Goal: Task Accomplishment & Management: Manage account settings

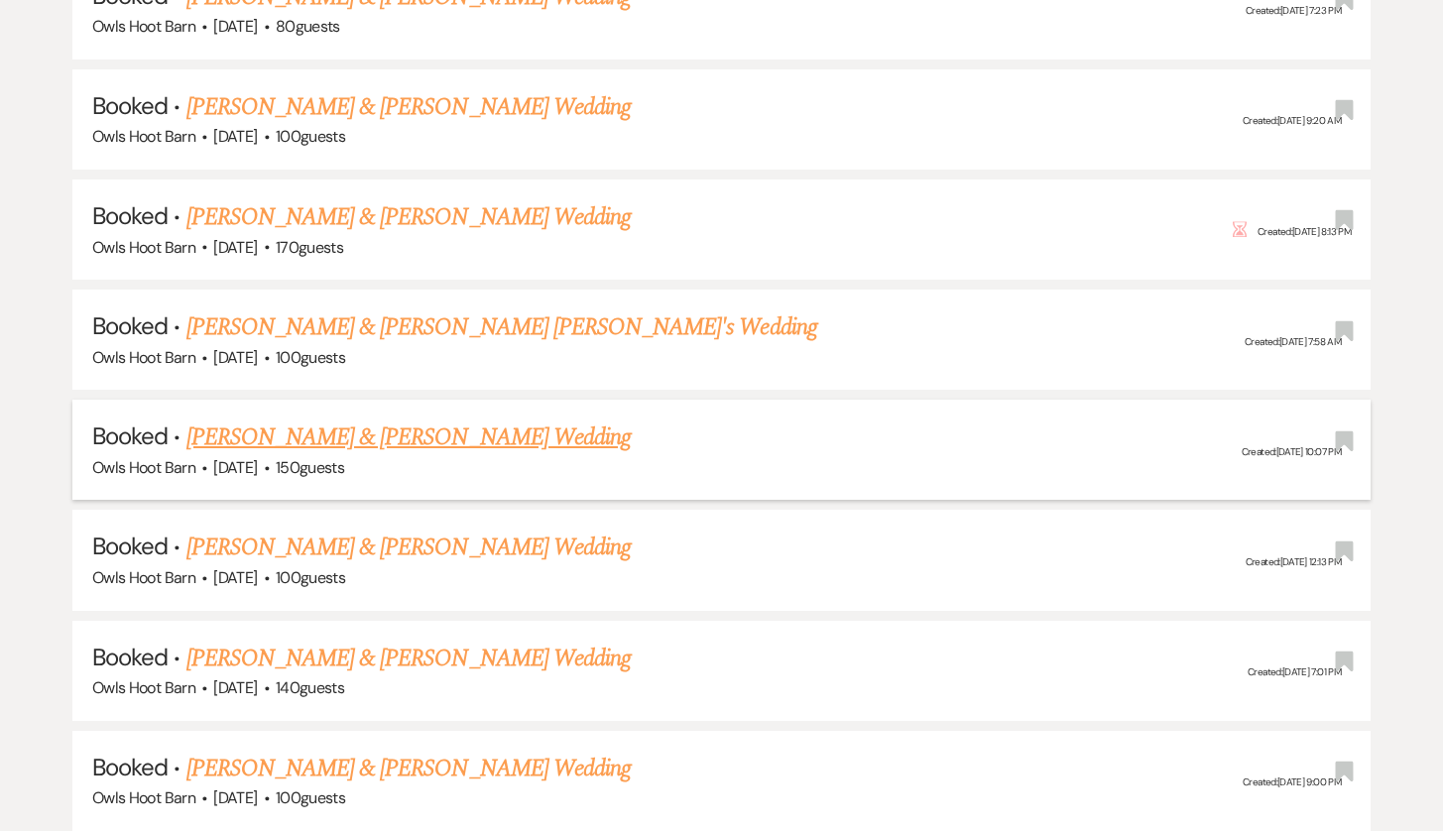
scroll to position [2228, 0]
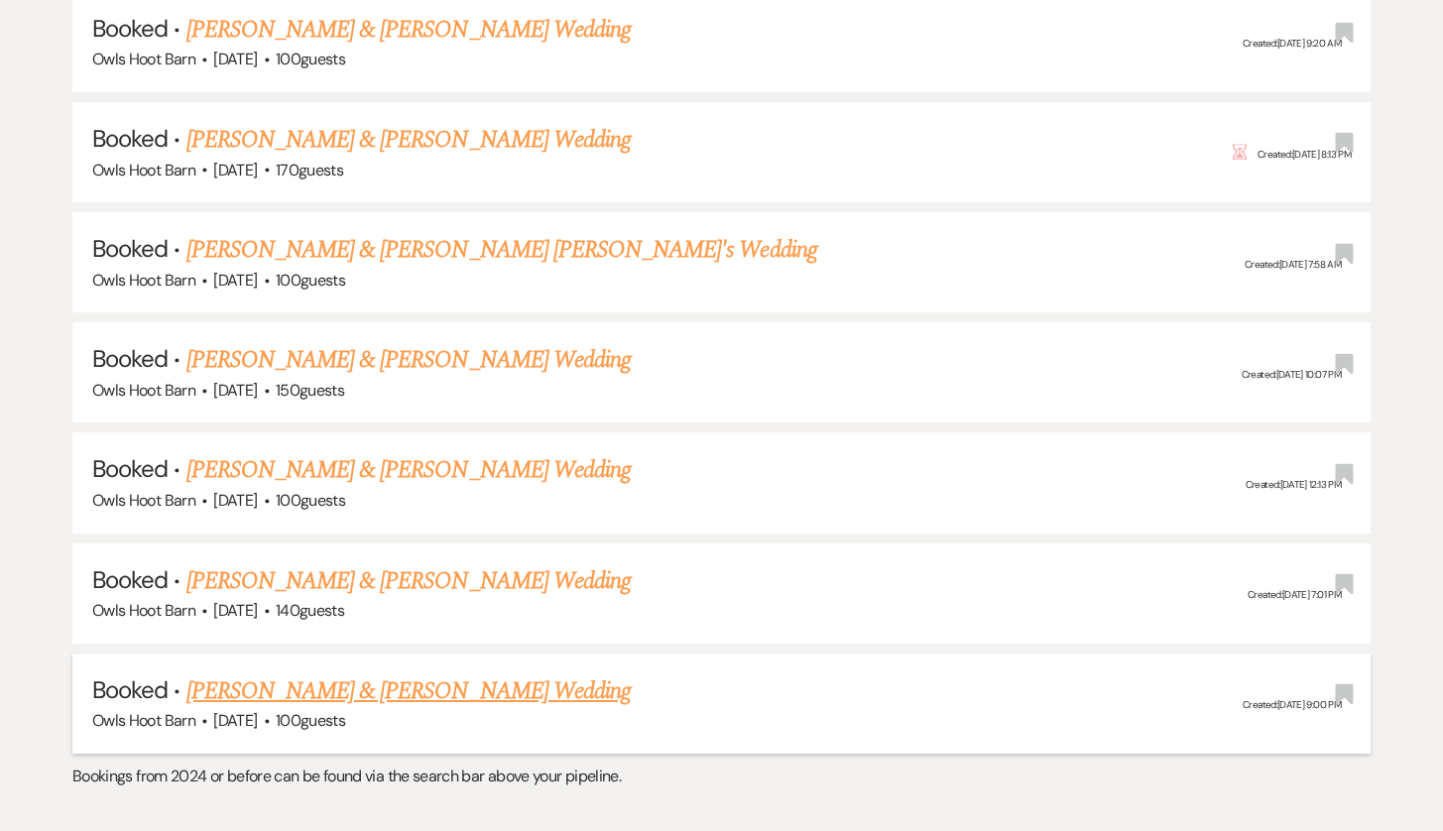
click at [473, 673] on link "[PERSON_NAME] & [PERSON_NAME] Wedding" at bounding box center [408, 691] width 444 height 36
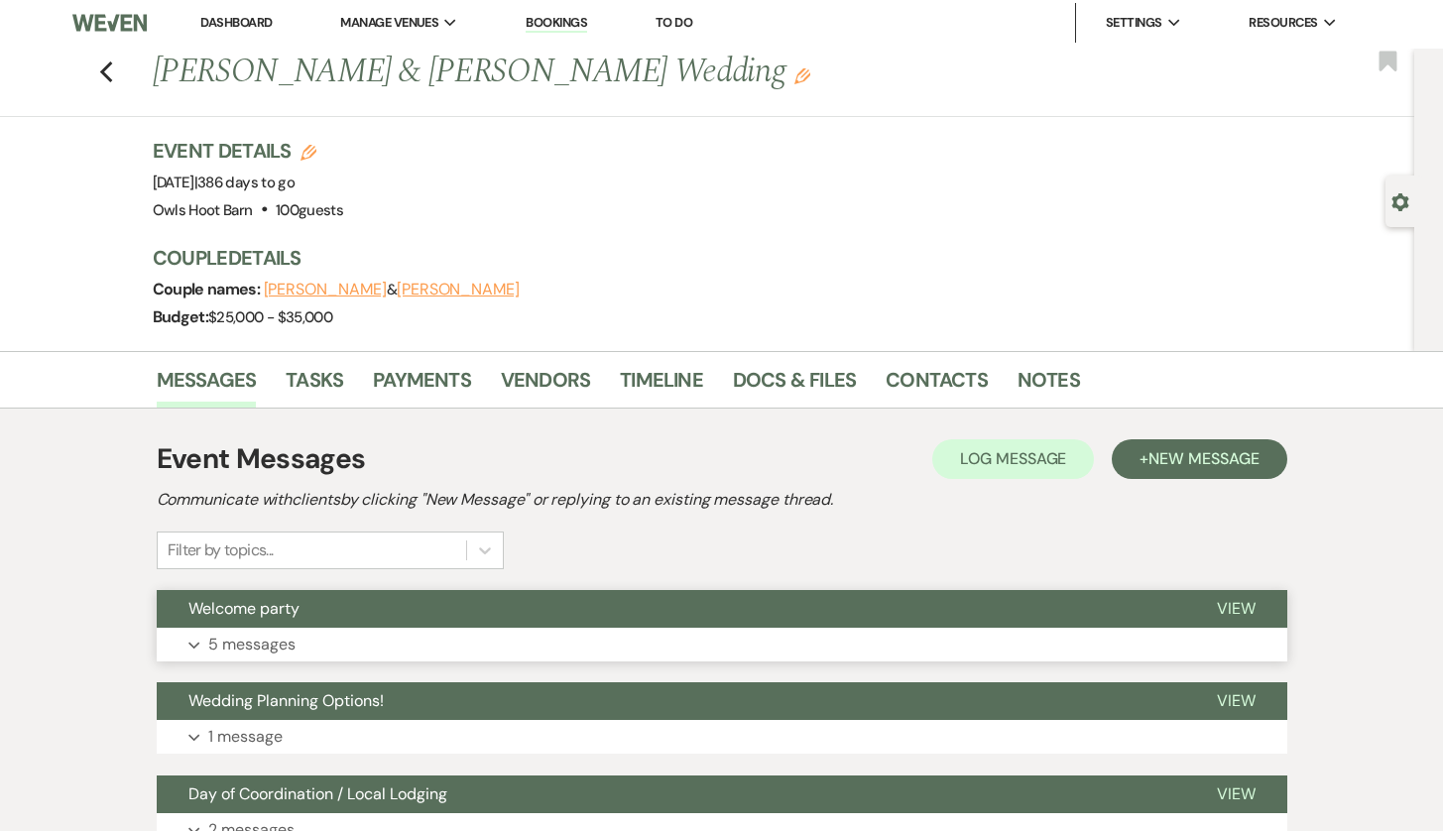
click at [473, 634] on button "Expand 5 messages" at bounding box center [722, 645] width 1131 height 34
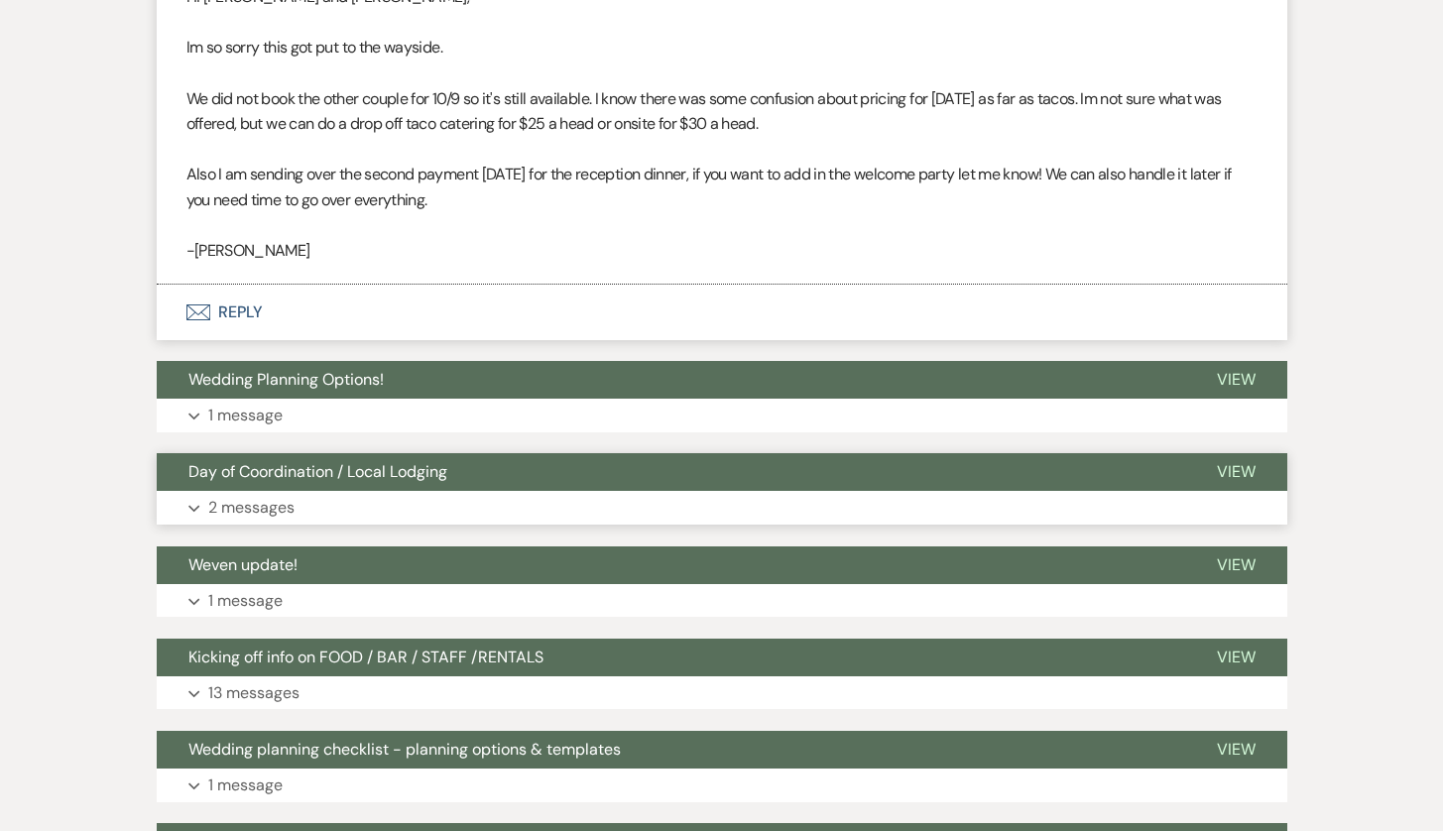
scroll to position [1639, 0]
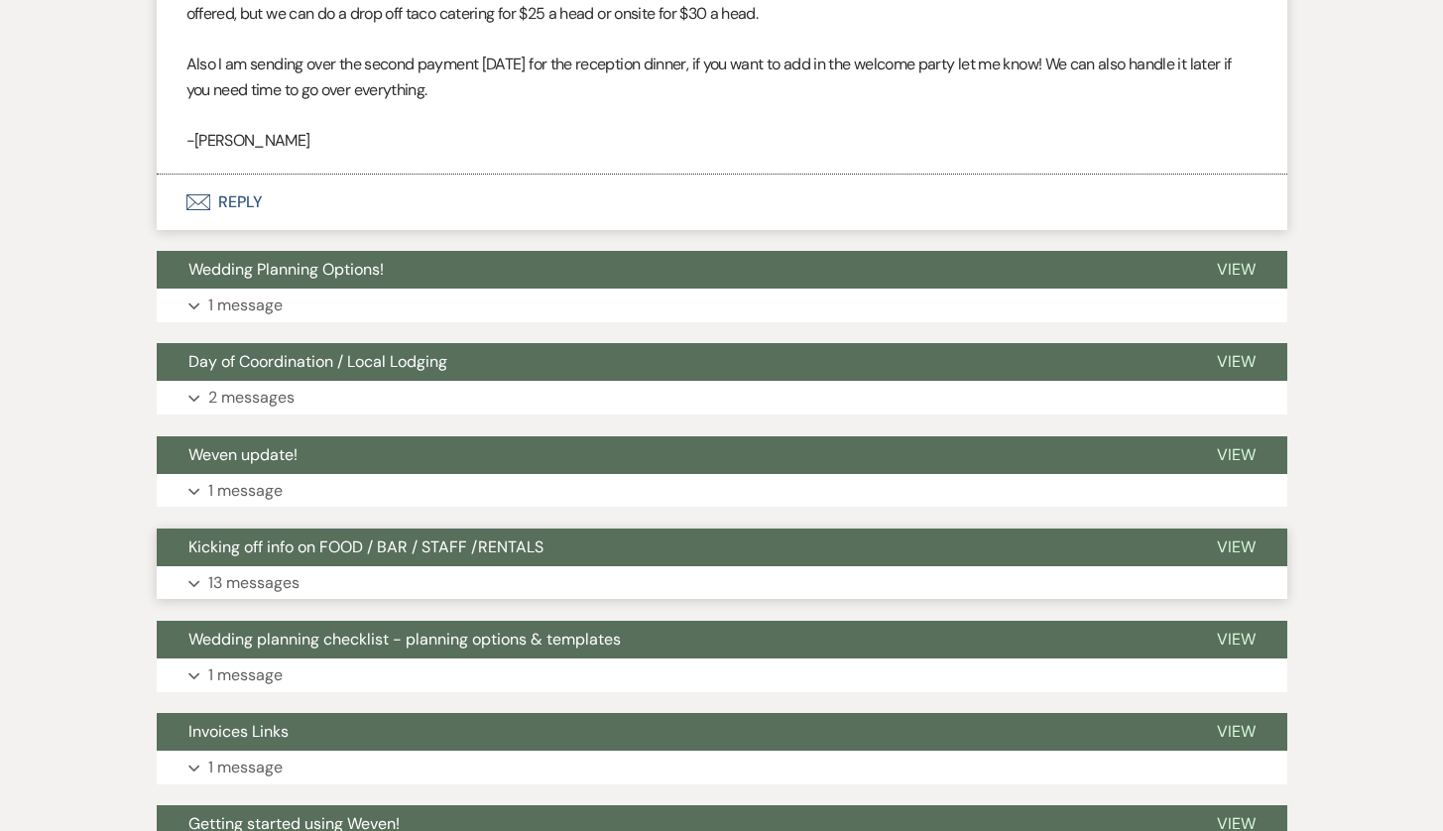
click at [480, 566] on button "Expand 13 messages" at bounding box center [722, 583] width 1131 height 34
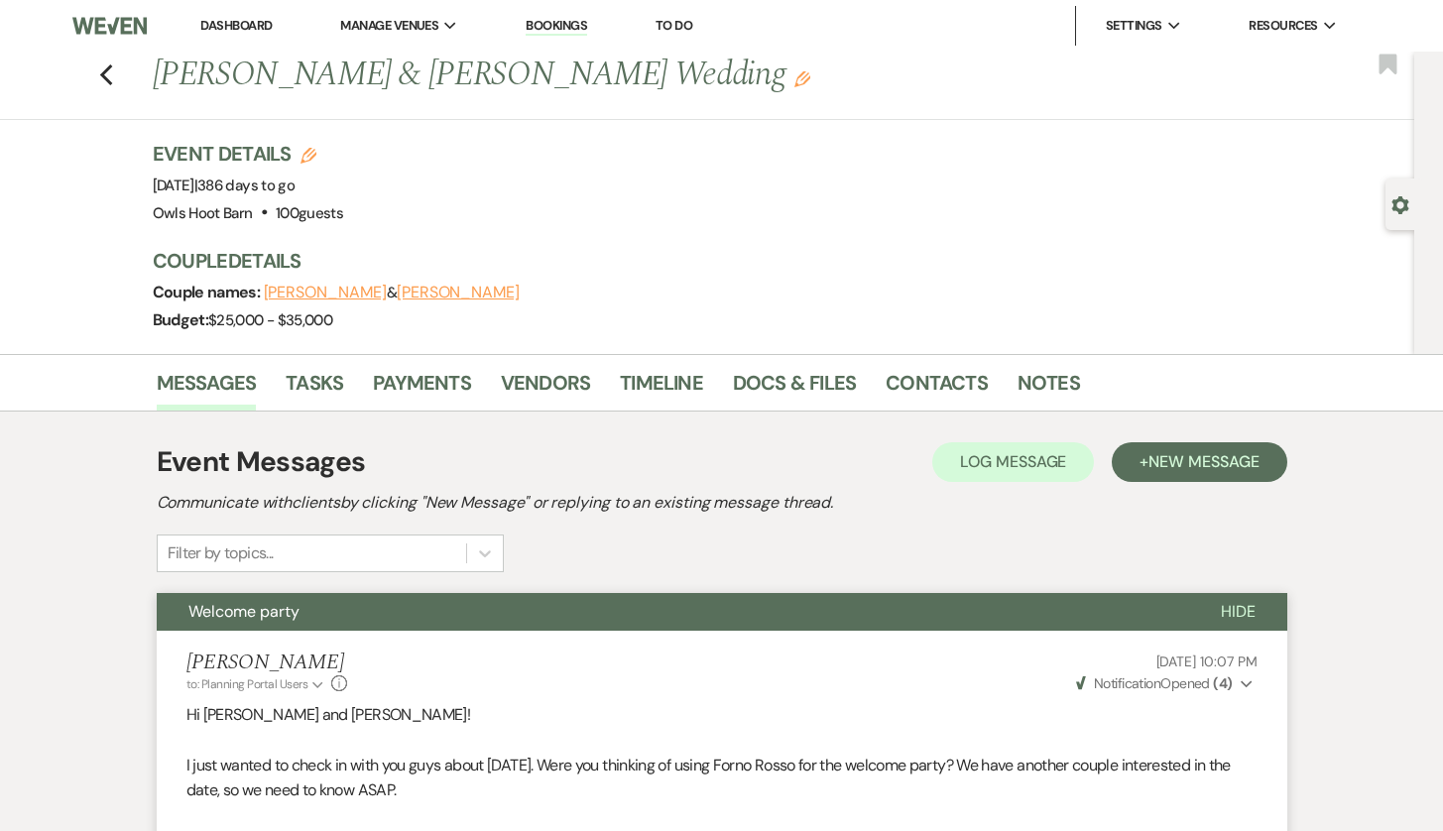
scroll to position [0, 0]
click at [111, 79] on icon "Previous" at bounding box center [106, 75] width 15 height 24
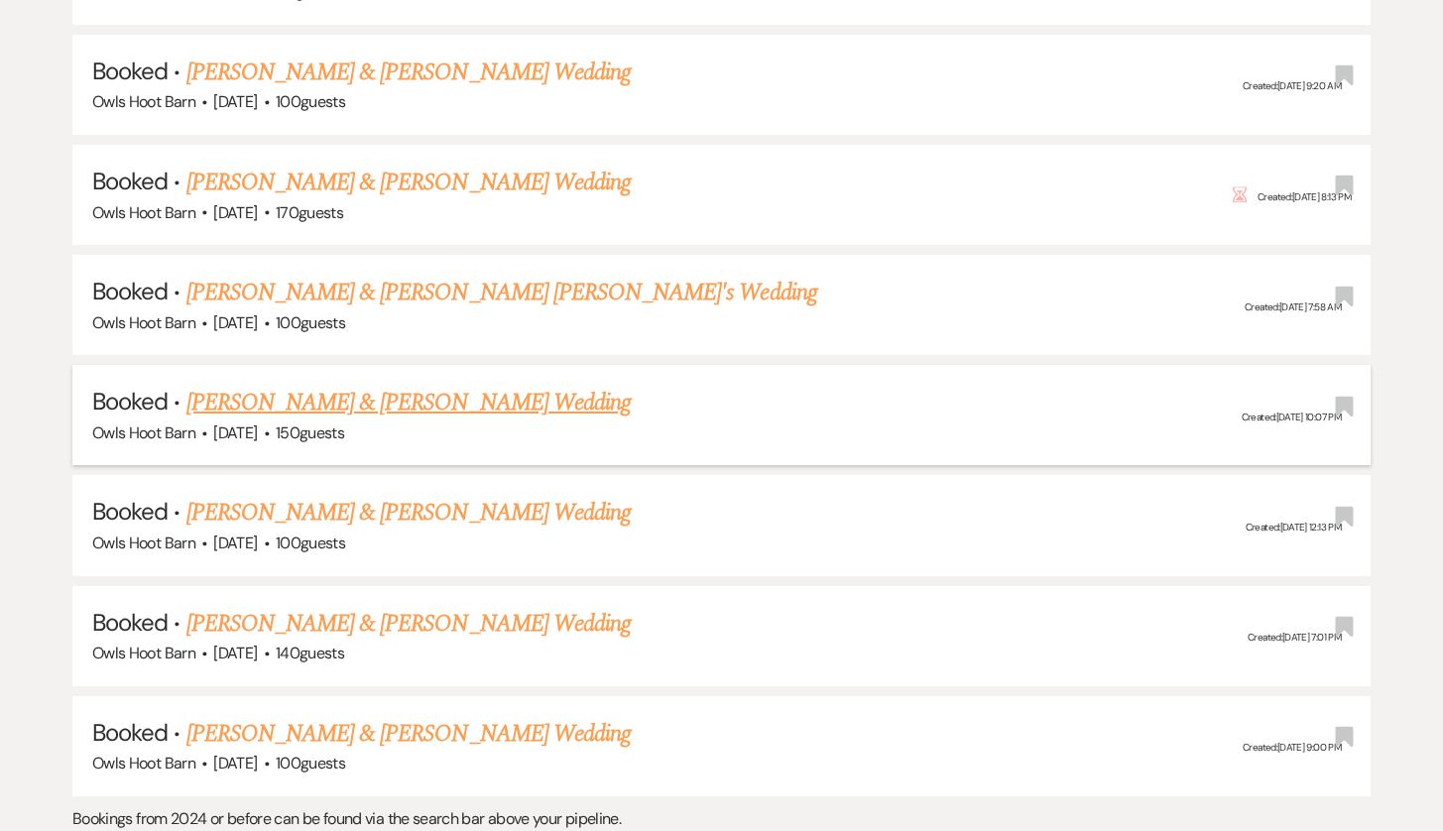
scroll to position [2172, 0]
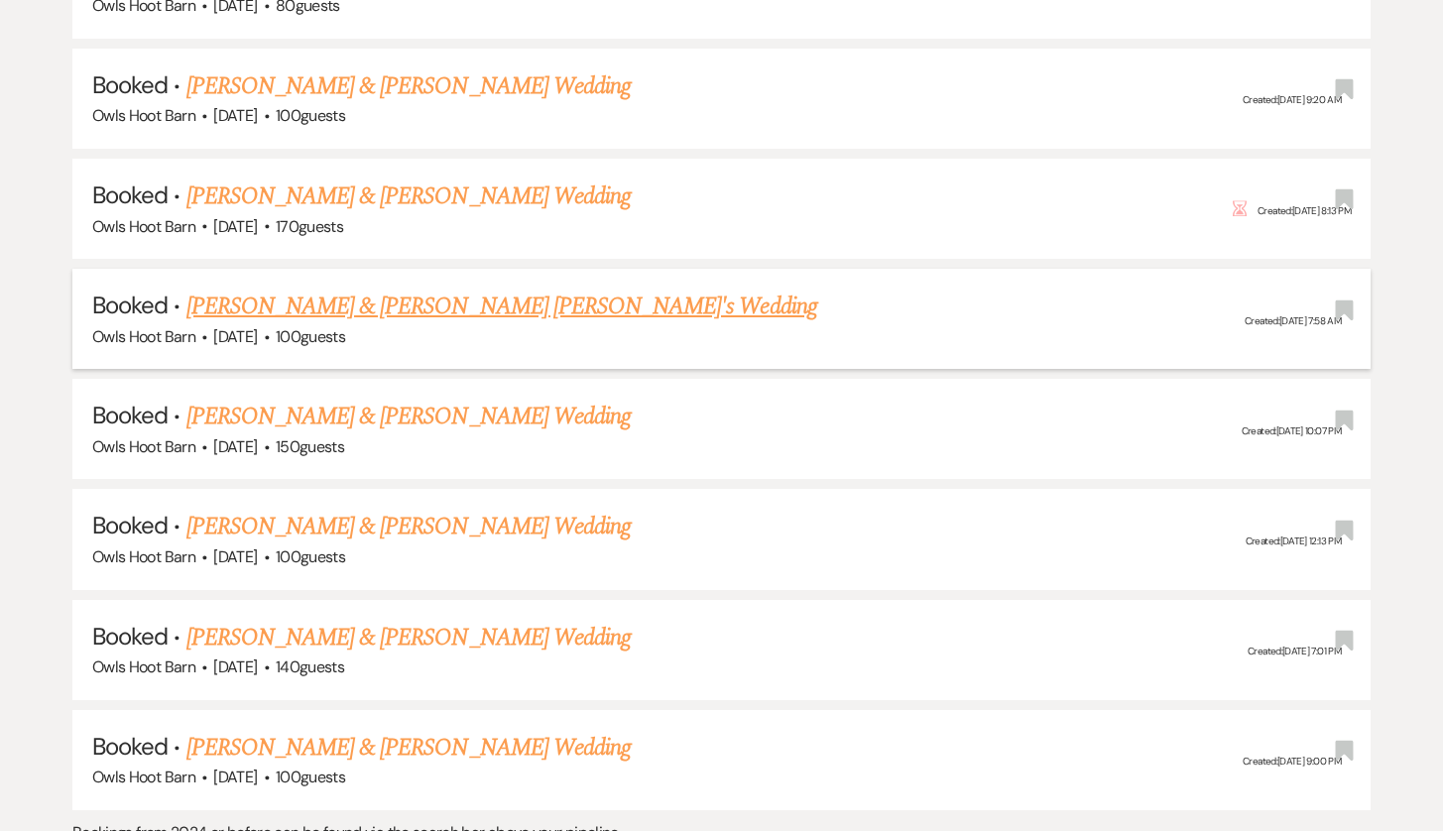
click at [510, 289] on link "[PERSON_NAME] & [PERSON_NAME] [PERSON_NAME]'s Wedding" at bounding box center [501, 307] width 631 height 36
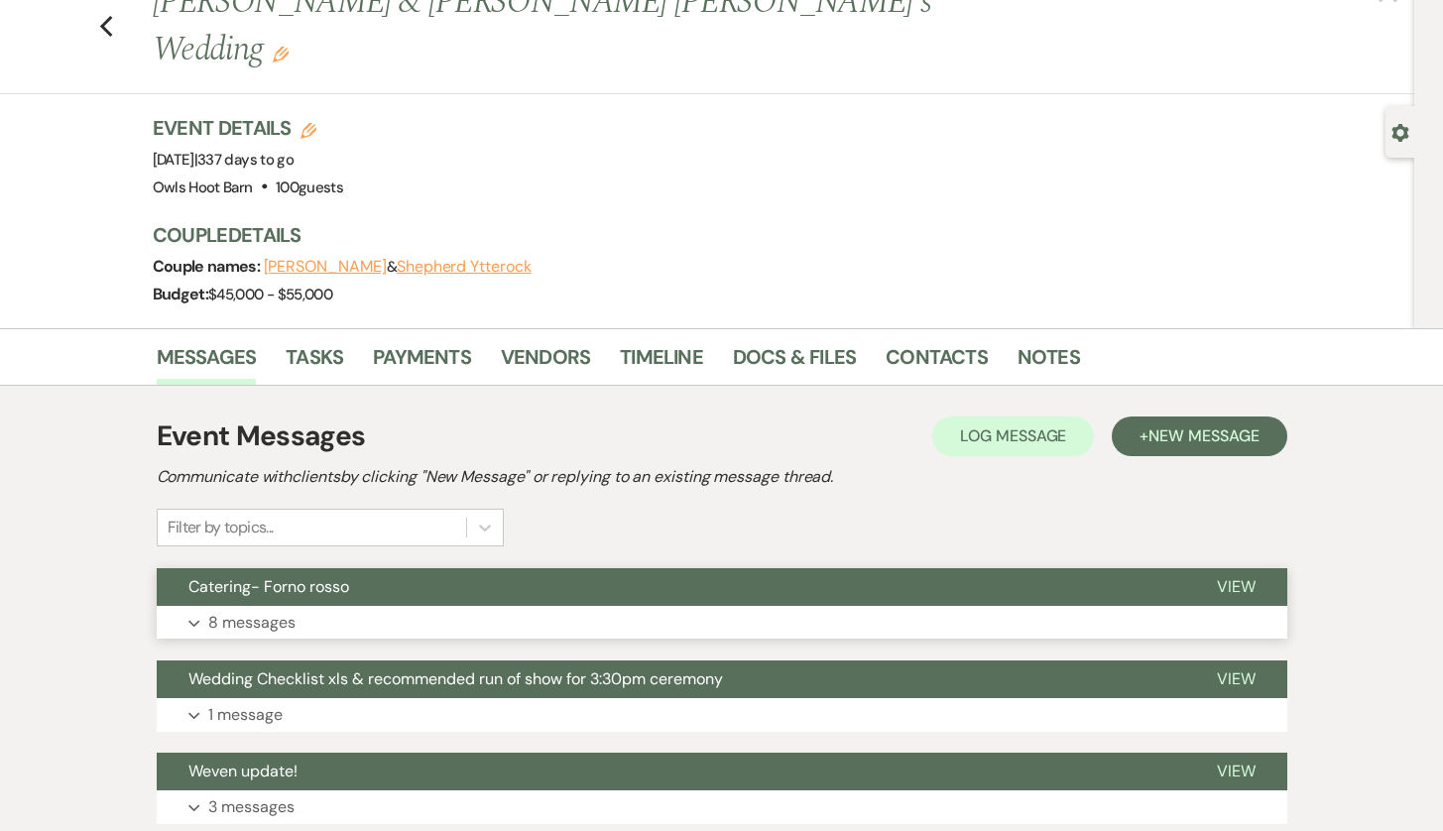
click at [454, 568] on button "Catering- Forno rosso" at bounding box center [671, 587] width 1028 height 38
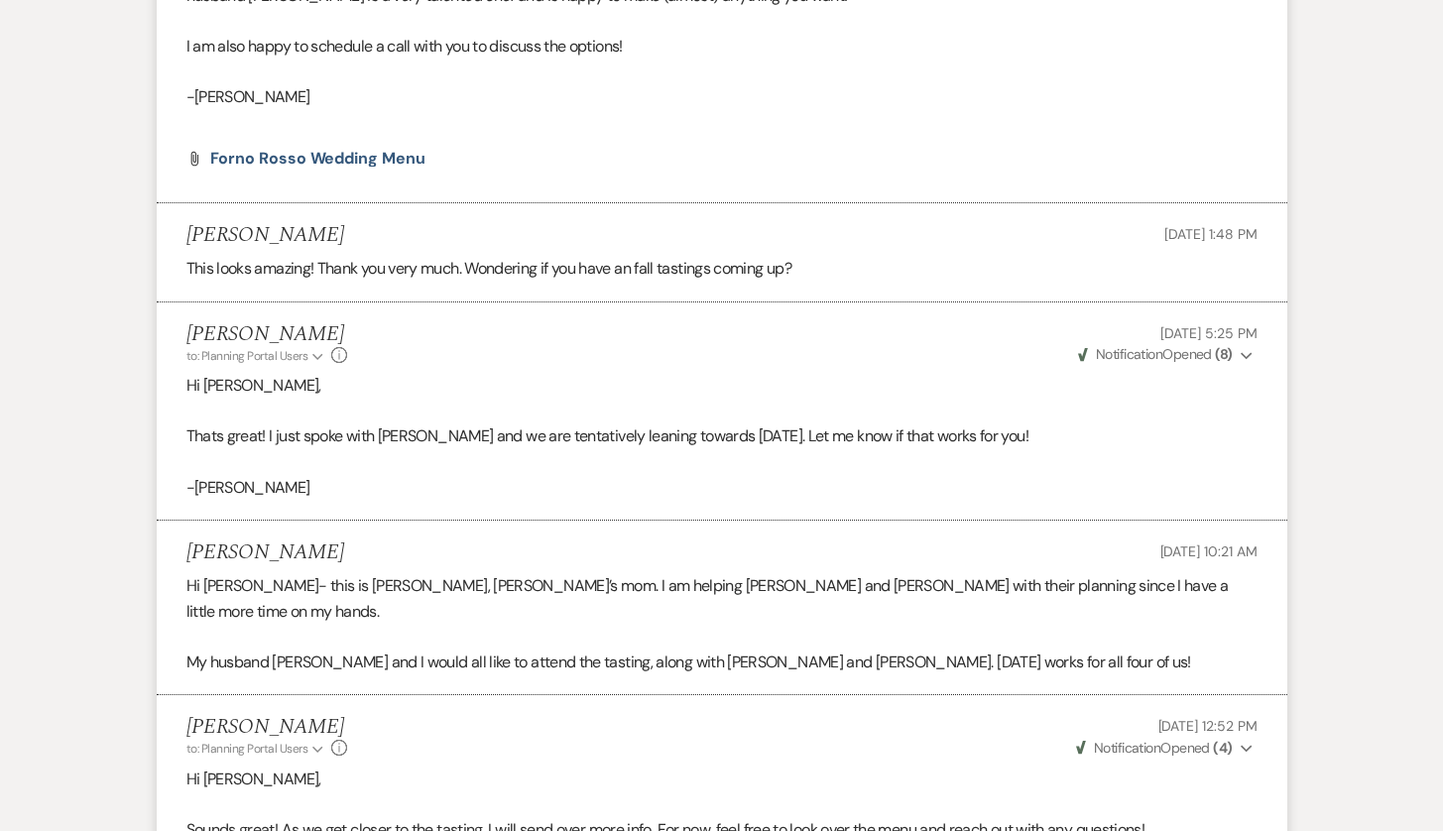
scroll to position [911, 0]
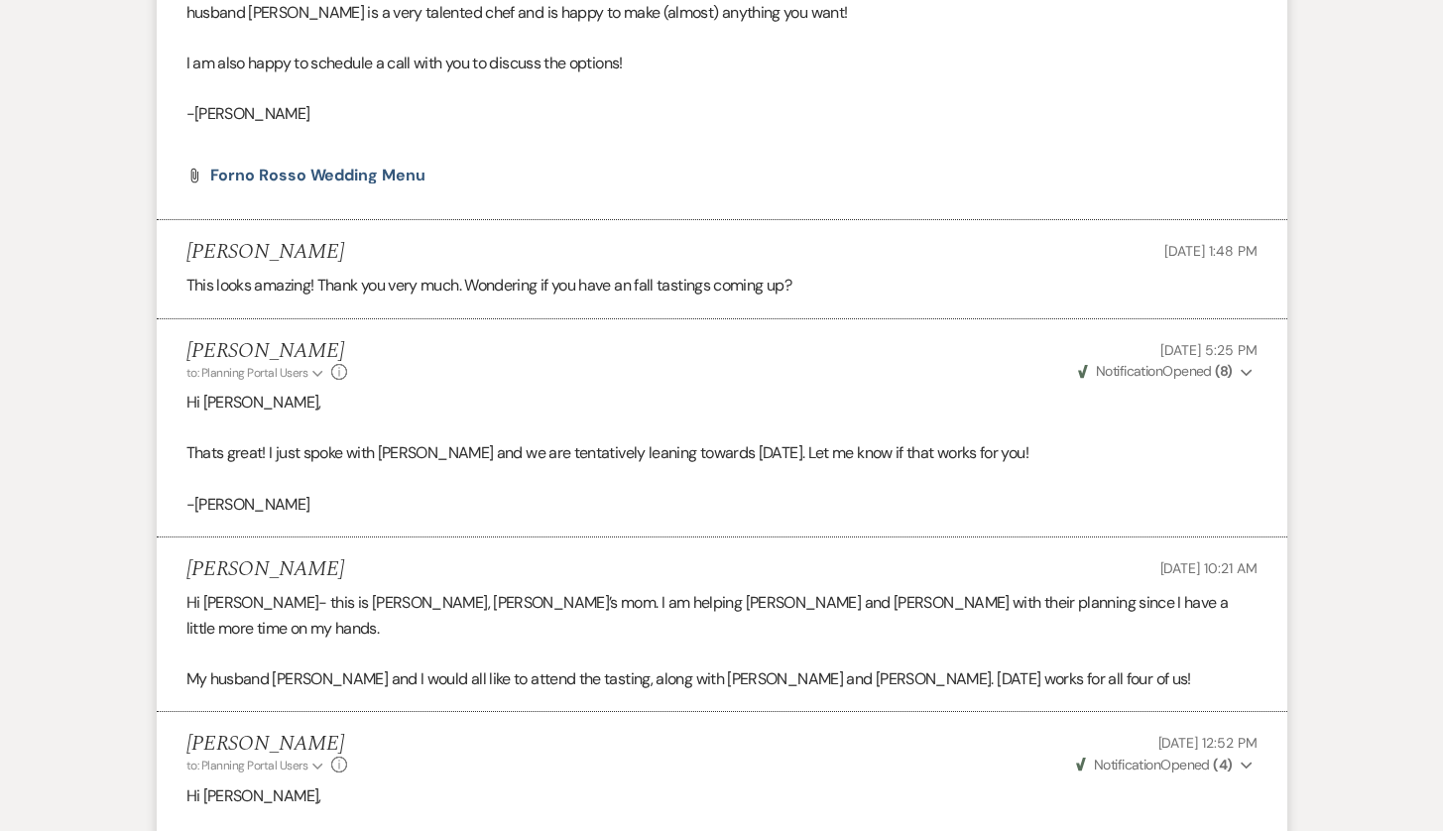
click at [711, 51] on p "I am also happy to schedule a call with you to discuss the options!" at bounding box center [721, 64] width 1071 height 26
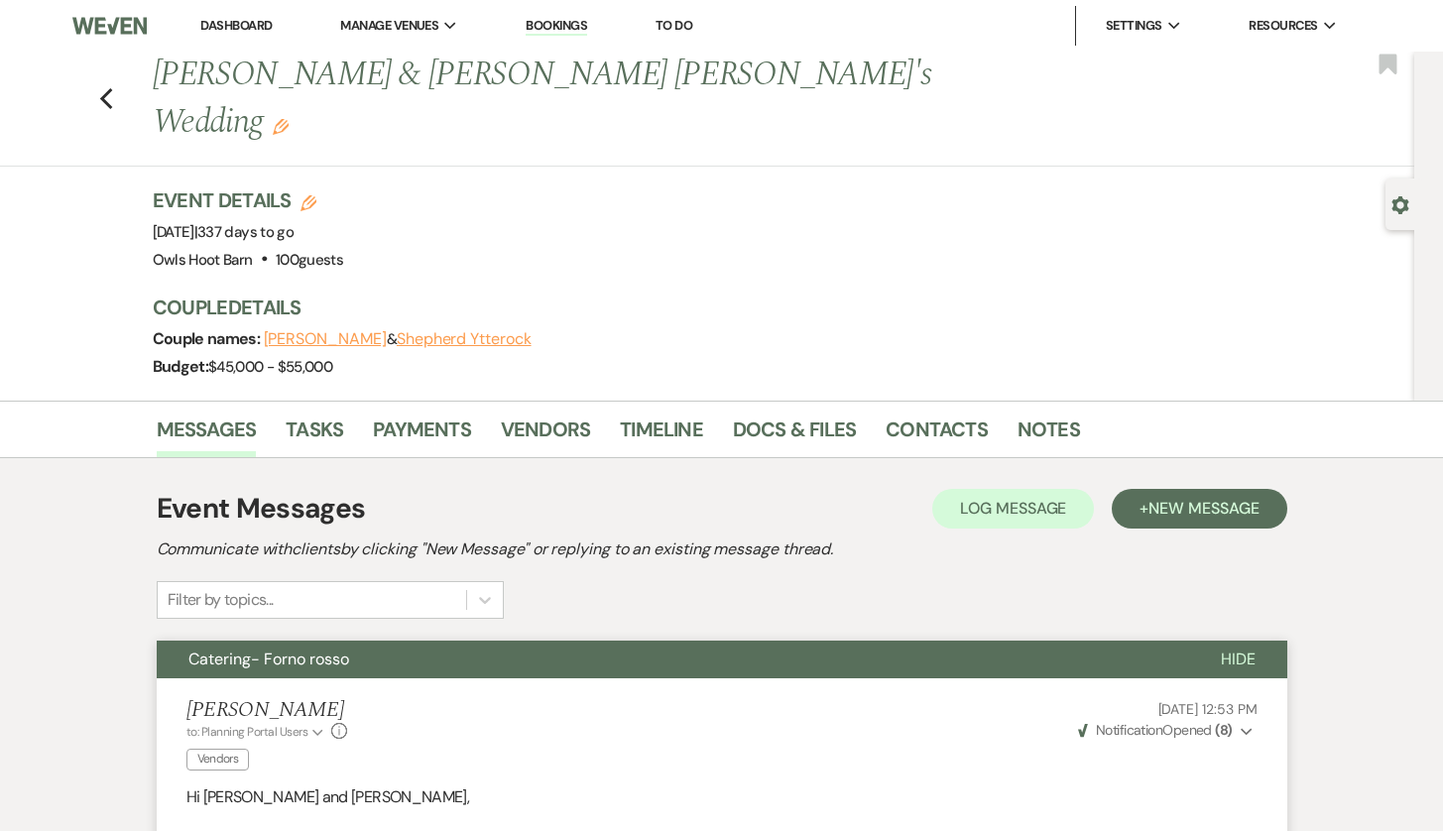
scroll to position [0, 0]
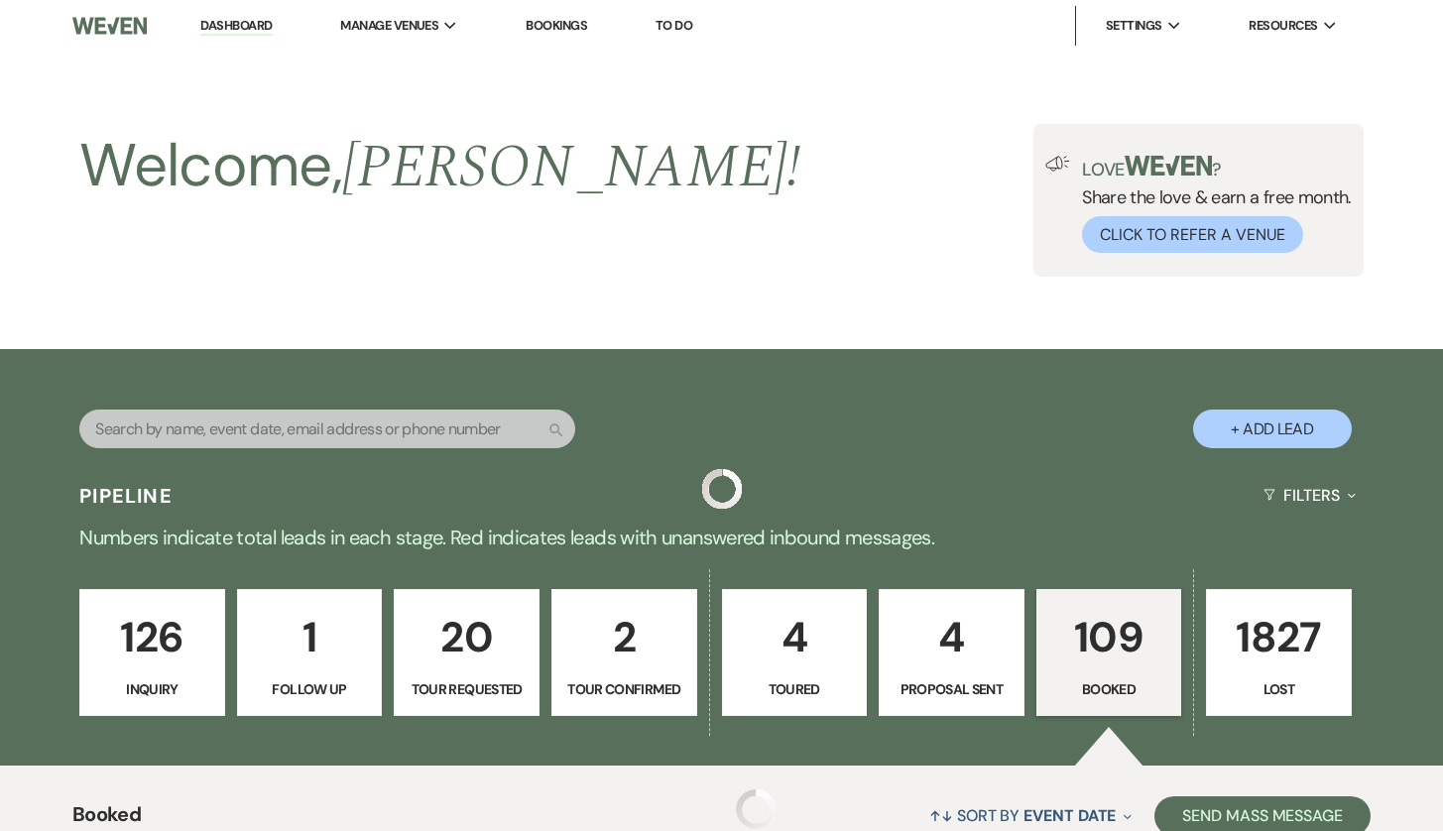
scroll to position [2172, 0]
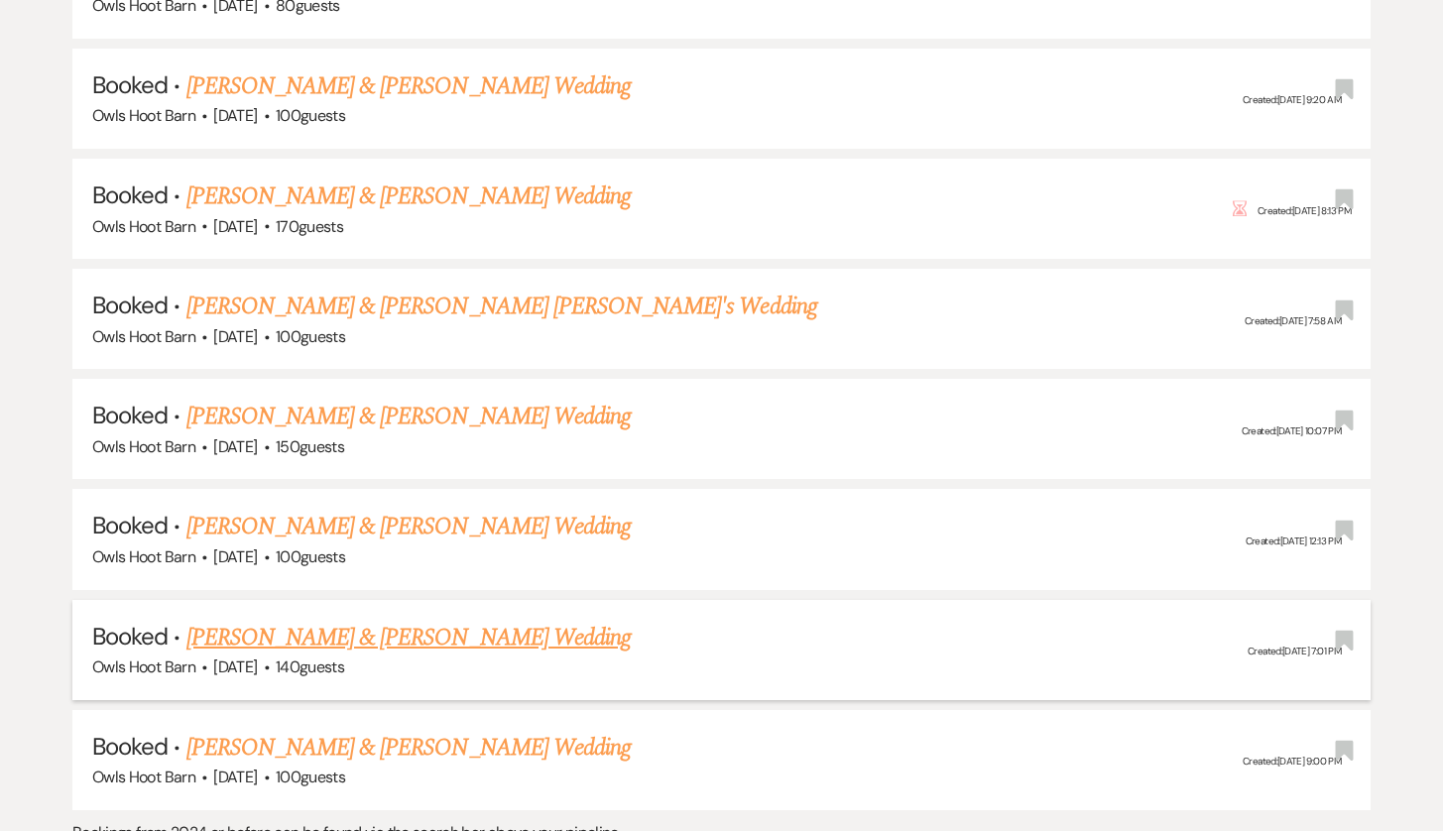
click at [376, 620] on link "[PERSON_NAME] & [PERSON_NAME] Wedding" at bounding box center [408, 638] width 444 height 36
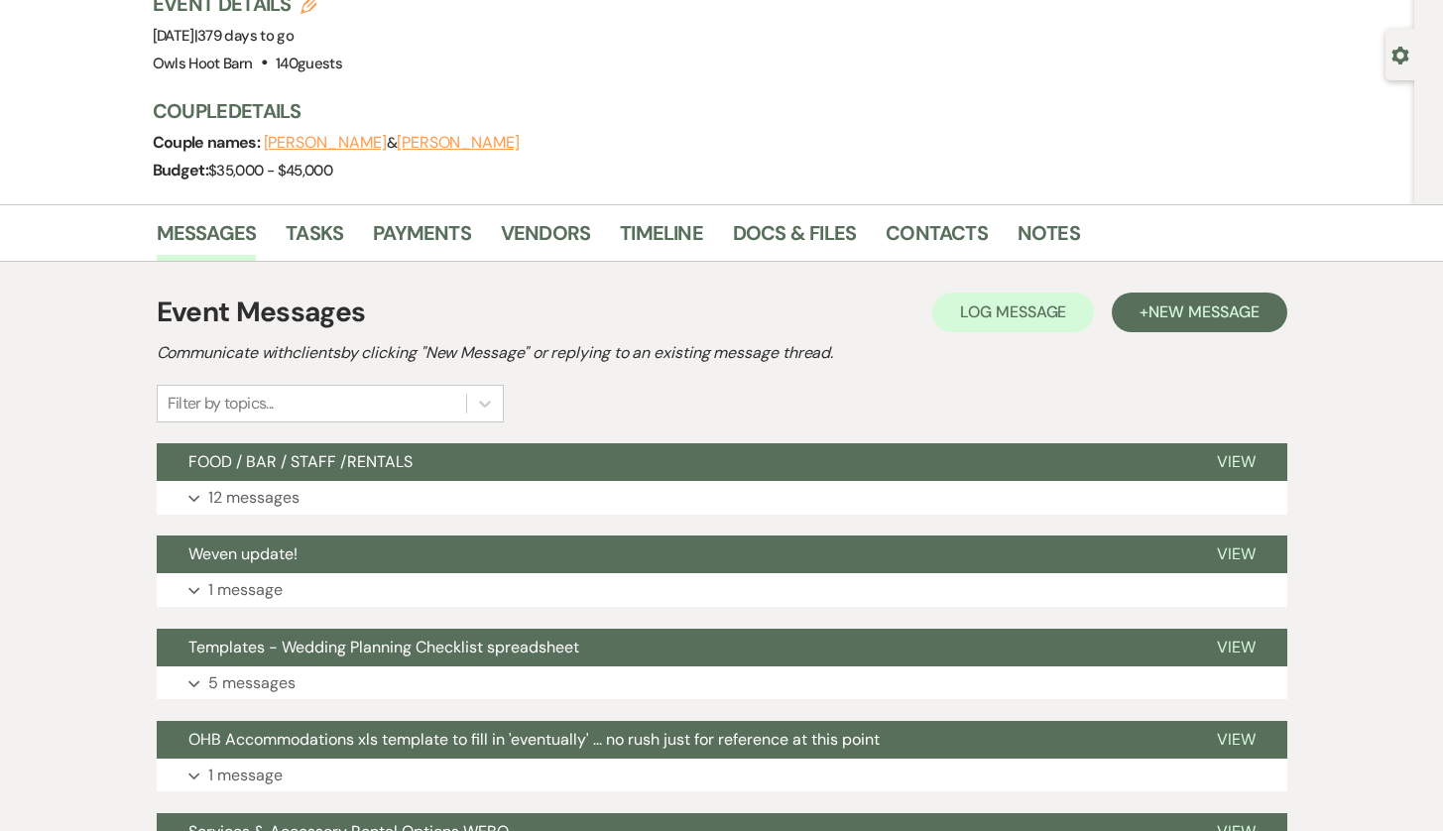
scroll to position [263, 0]
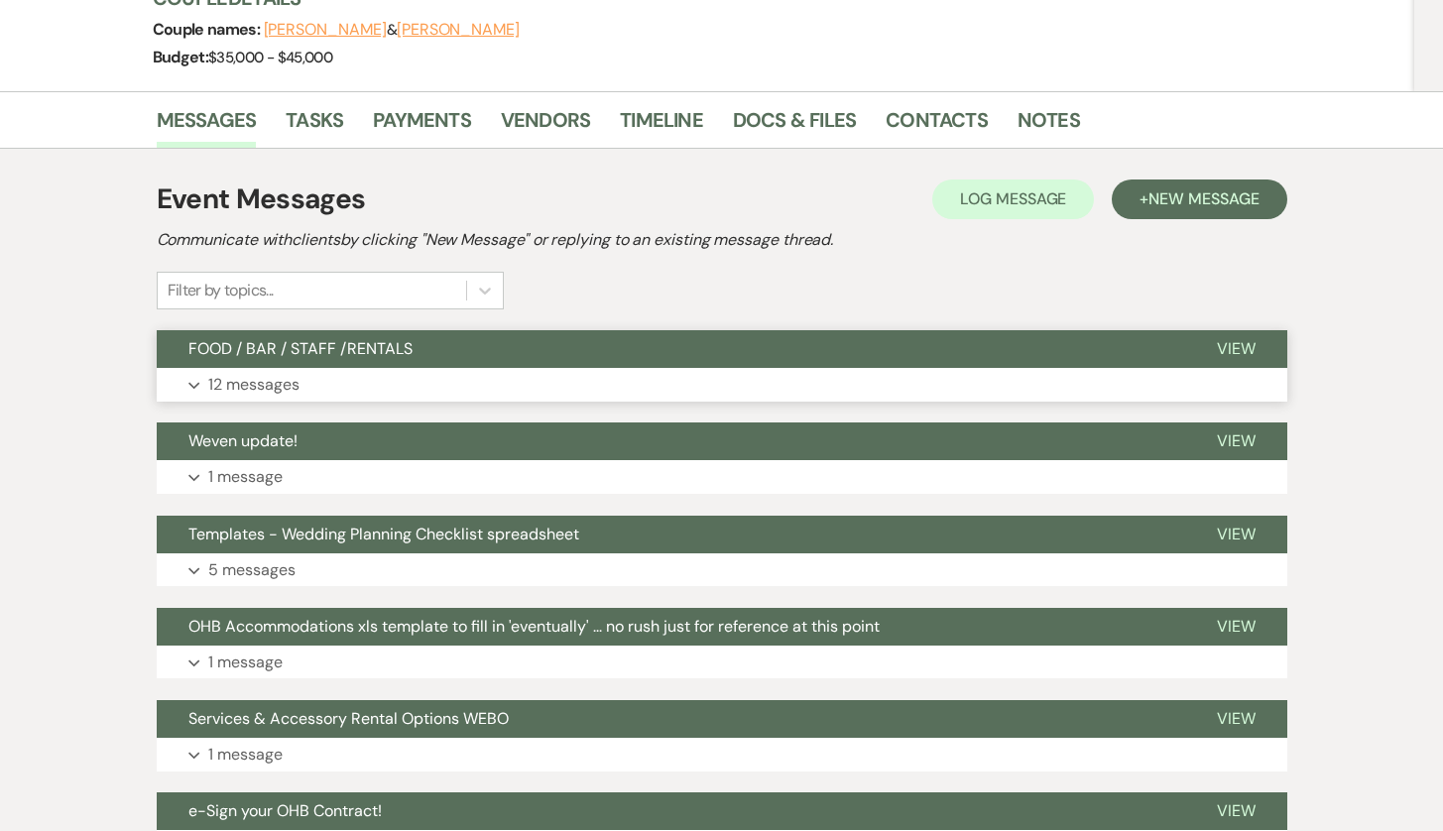
click at [379, 336] on button "FOOD / BAR / STAFF /RENTALS" at bounding box center [671, 349] width 1028 height 38
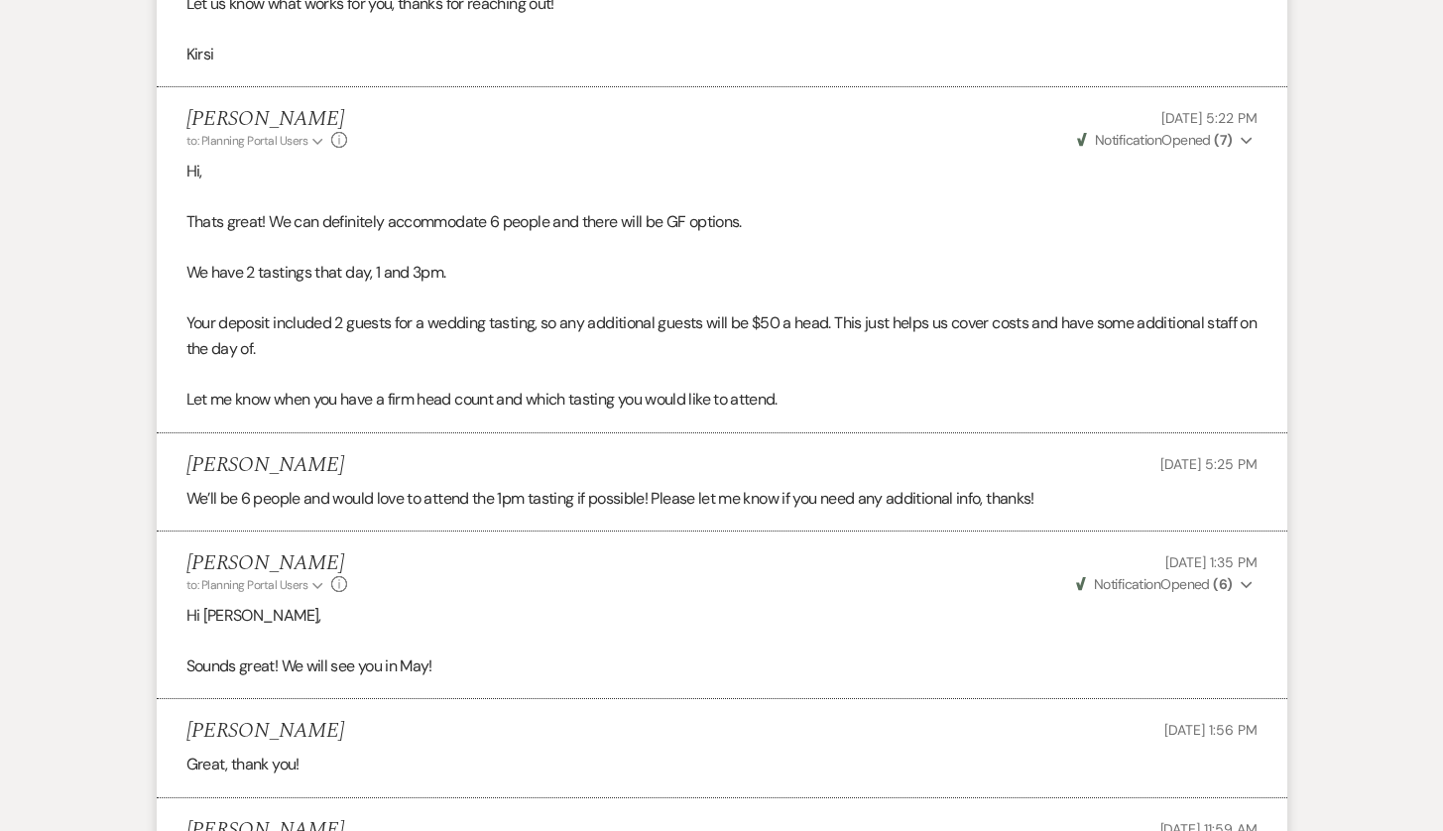
scroll to position [2664, 0]
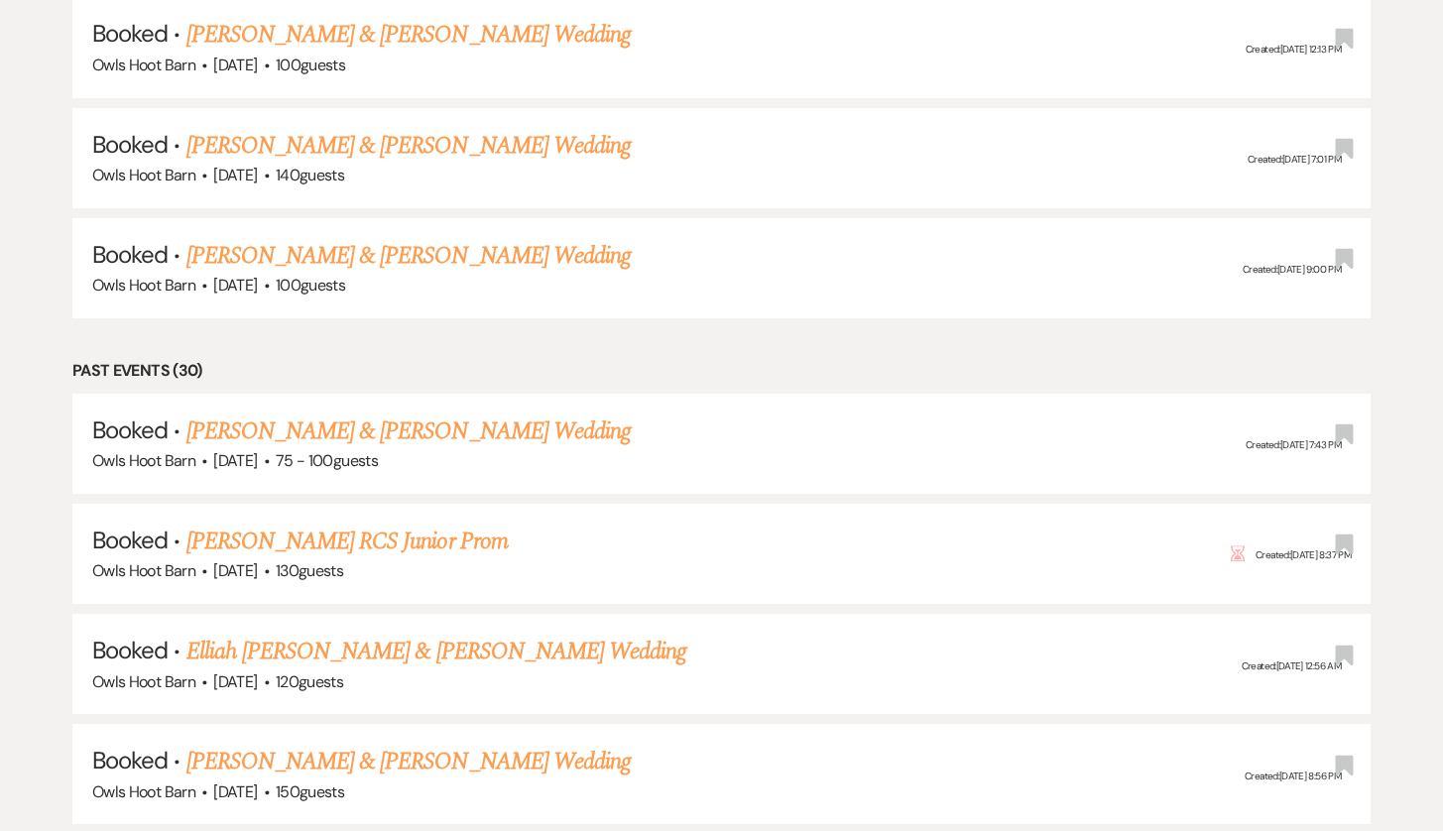
scroll to position [2172, 0]
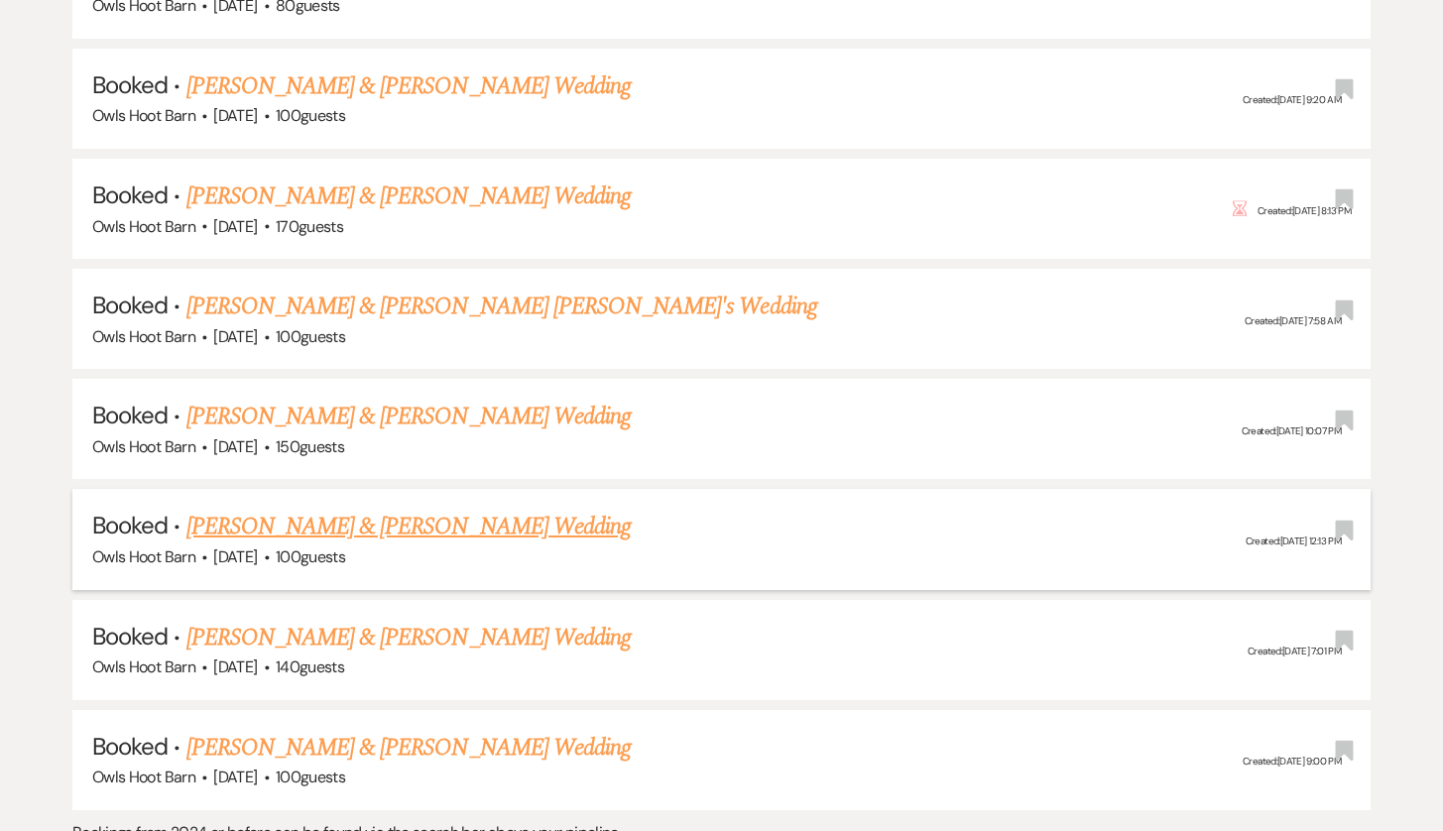
click at [441, 509] on link "[PERSON_NAME] & [PERSON_NAME] Wedding" at bounding box center [408, 527] width 444 height 36
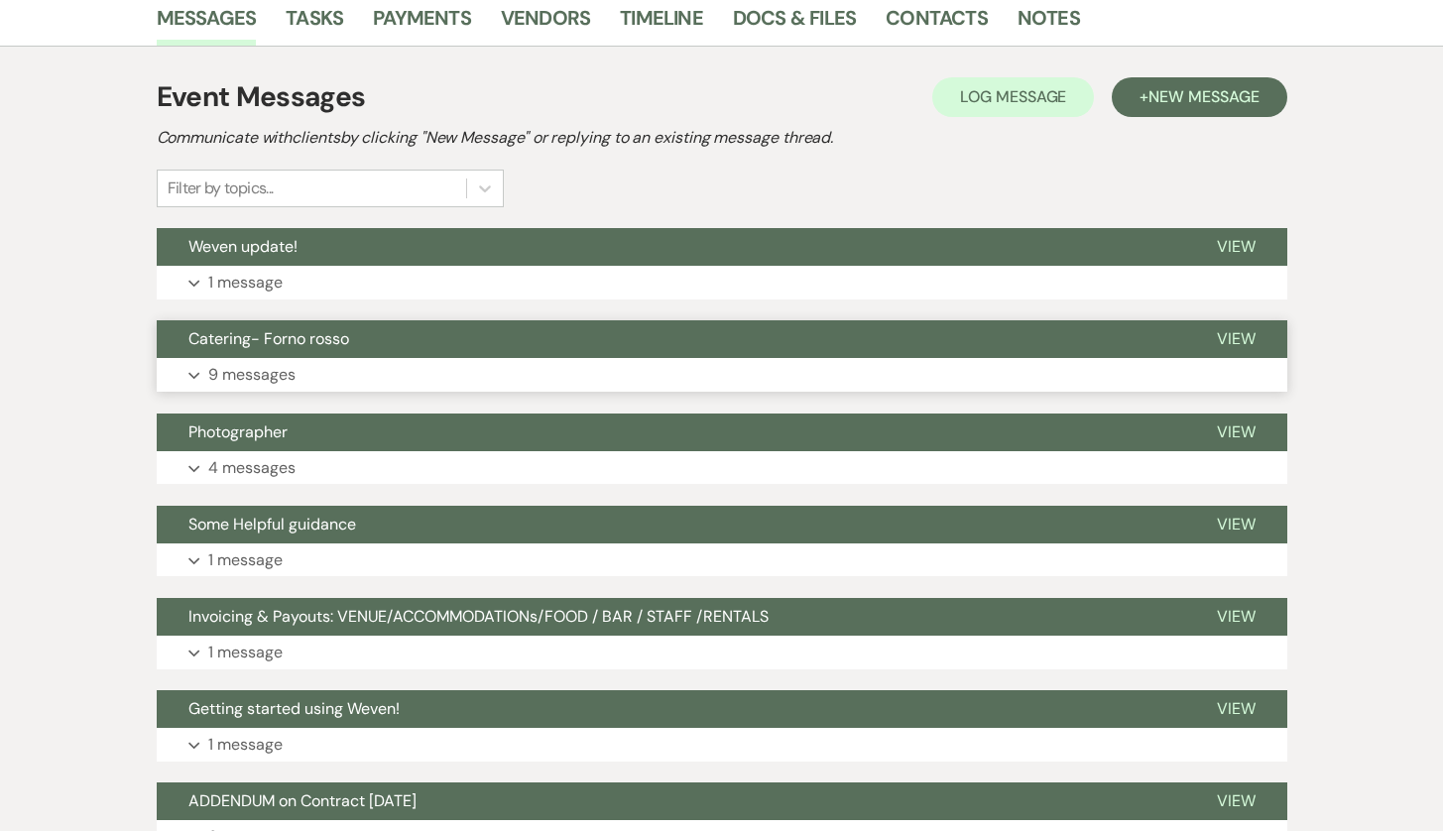
click at [442, 363] on button "Expand 9 messages" at bounding box center [722, 375] width 1131 height 34
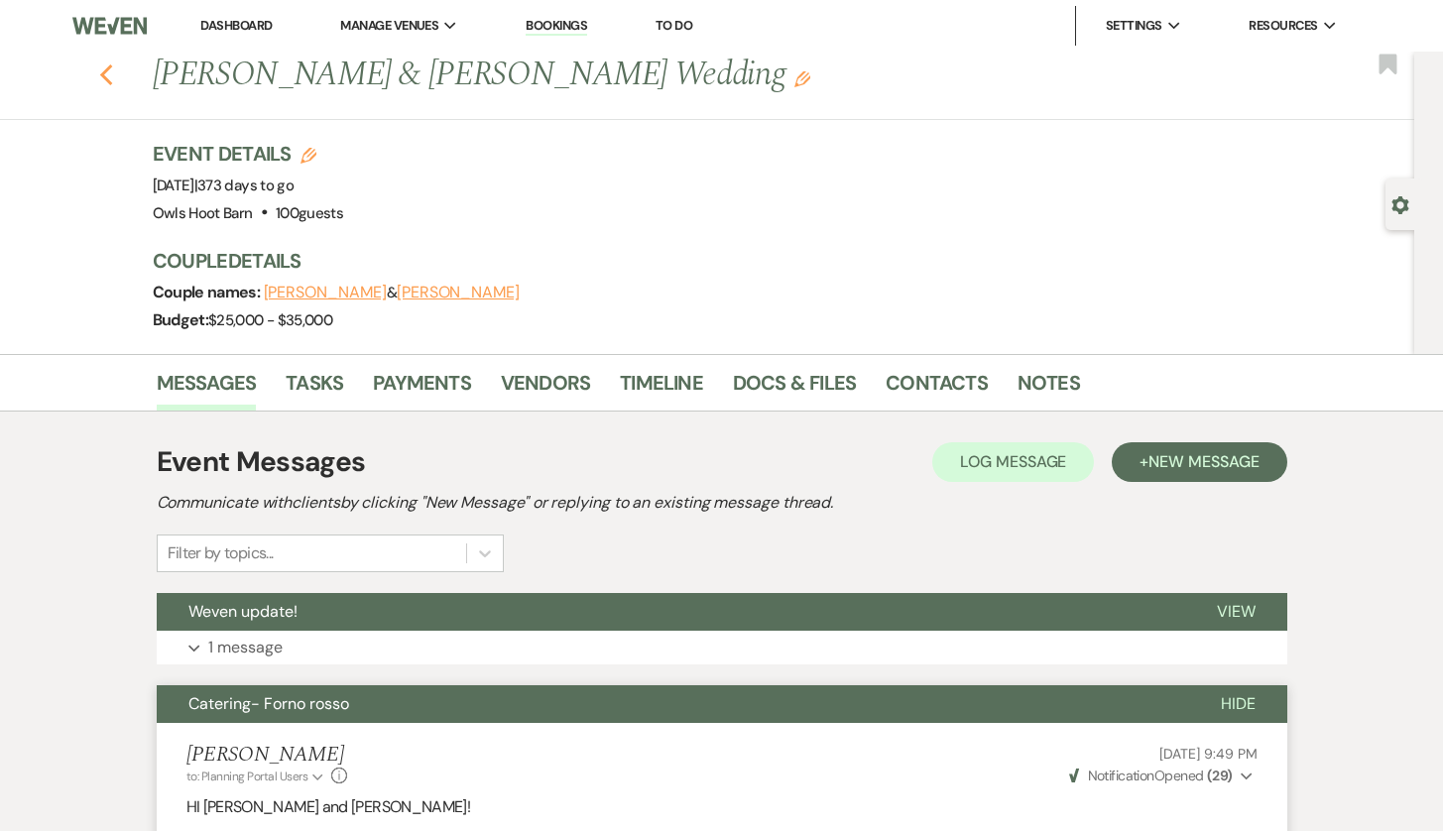
click at [99, 80] on icon "Previous" at bounding box center [106, 75] width 15 height 24
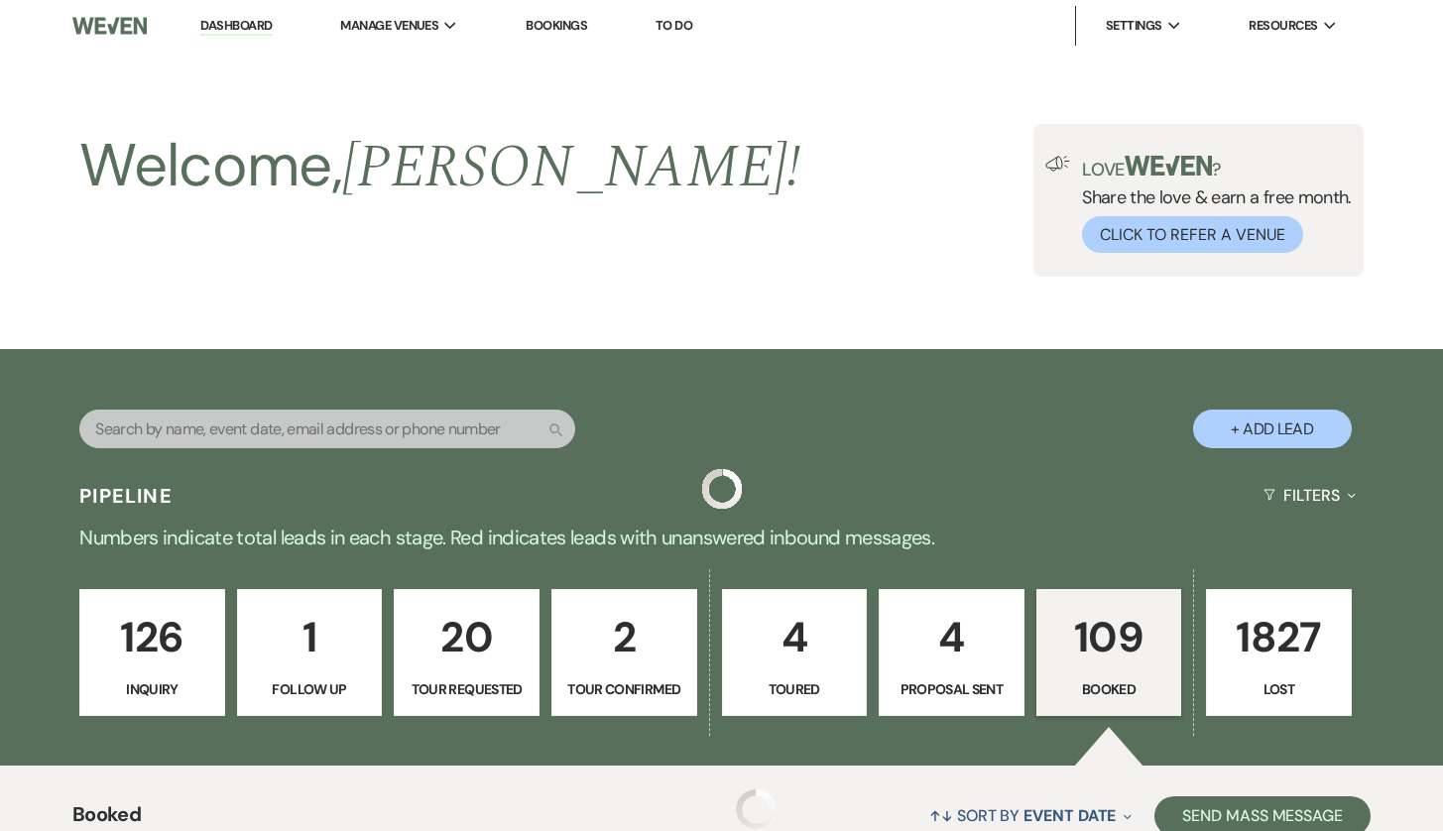
scroll to position [2172, 0]
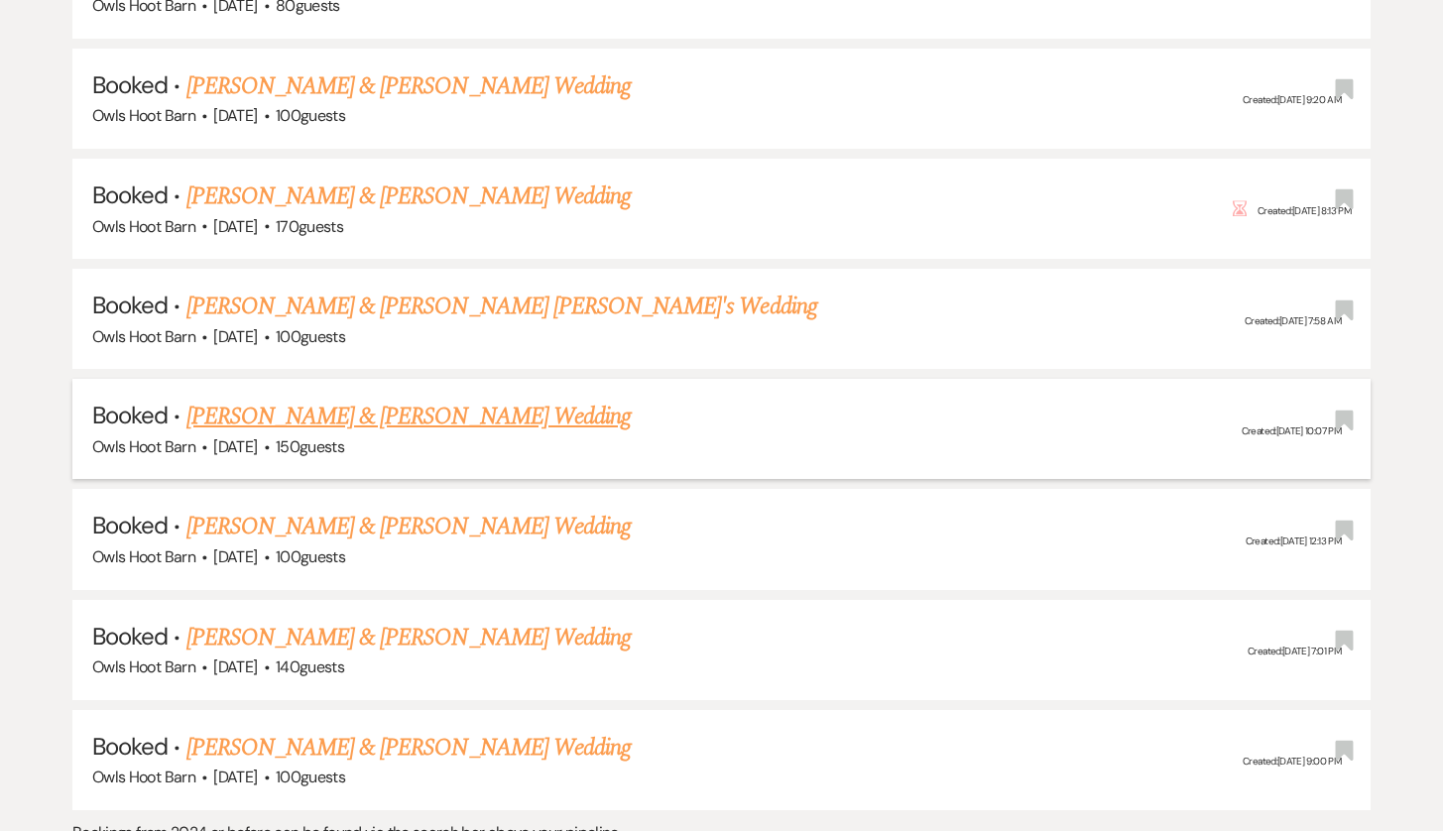
click at [422, 399] on link "[PERSON_NAME] & [PERSON_NAME] Wedding" at bounding box center [408, 417] width 444 height 36
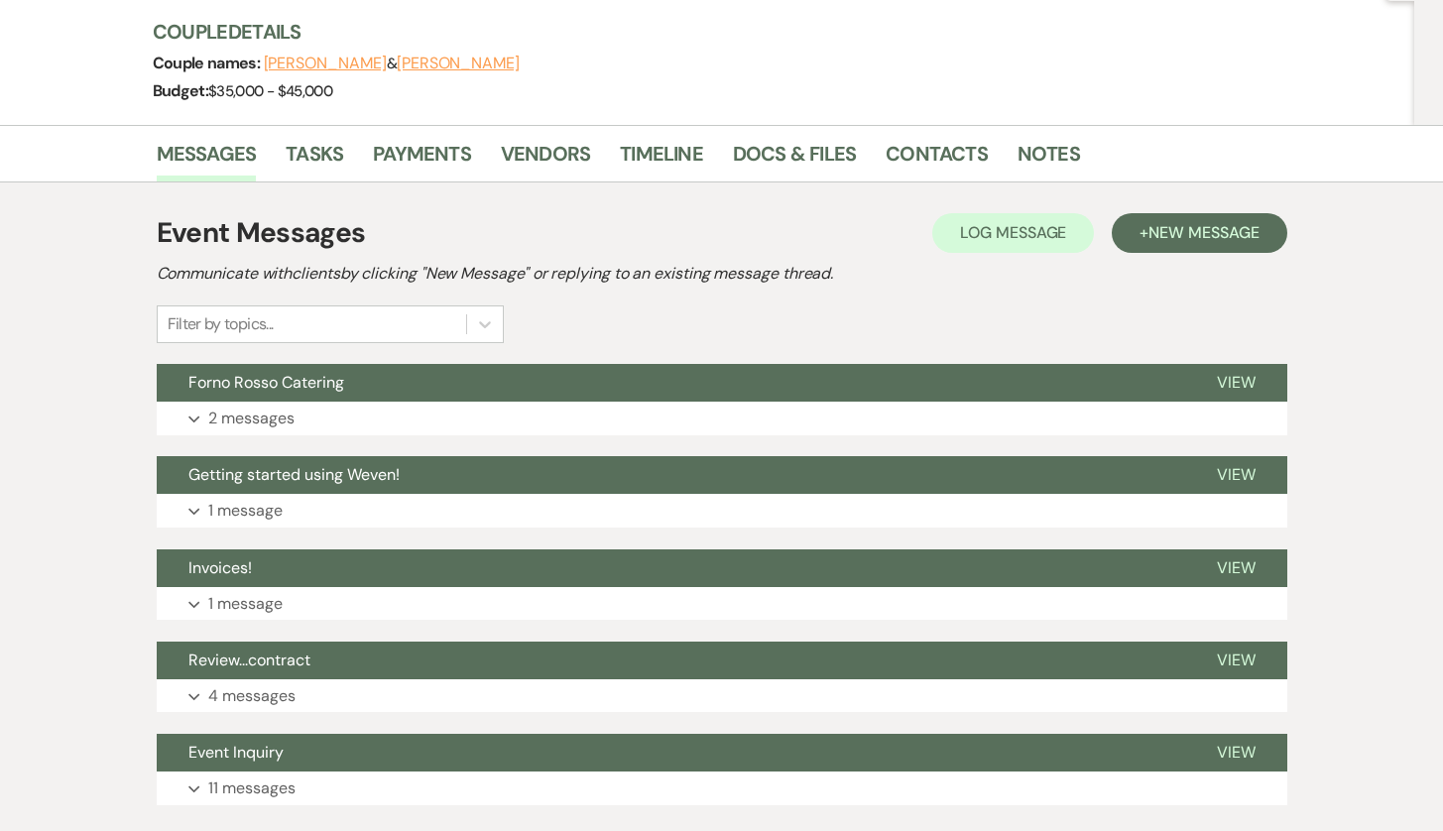
scroll to position [253, 0]
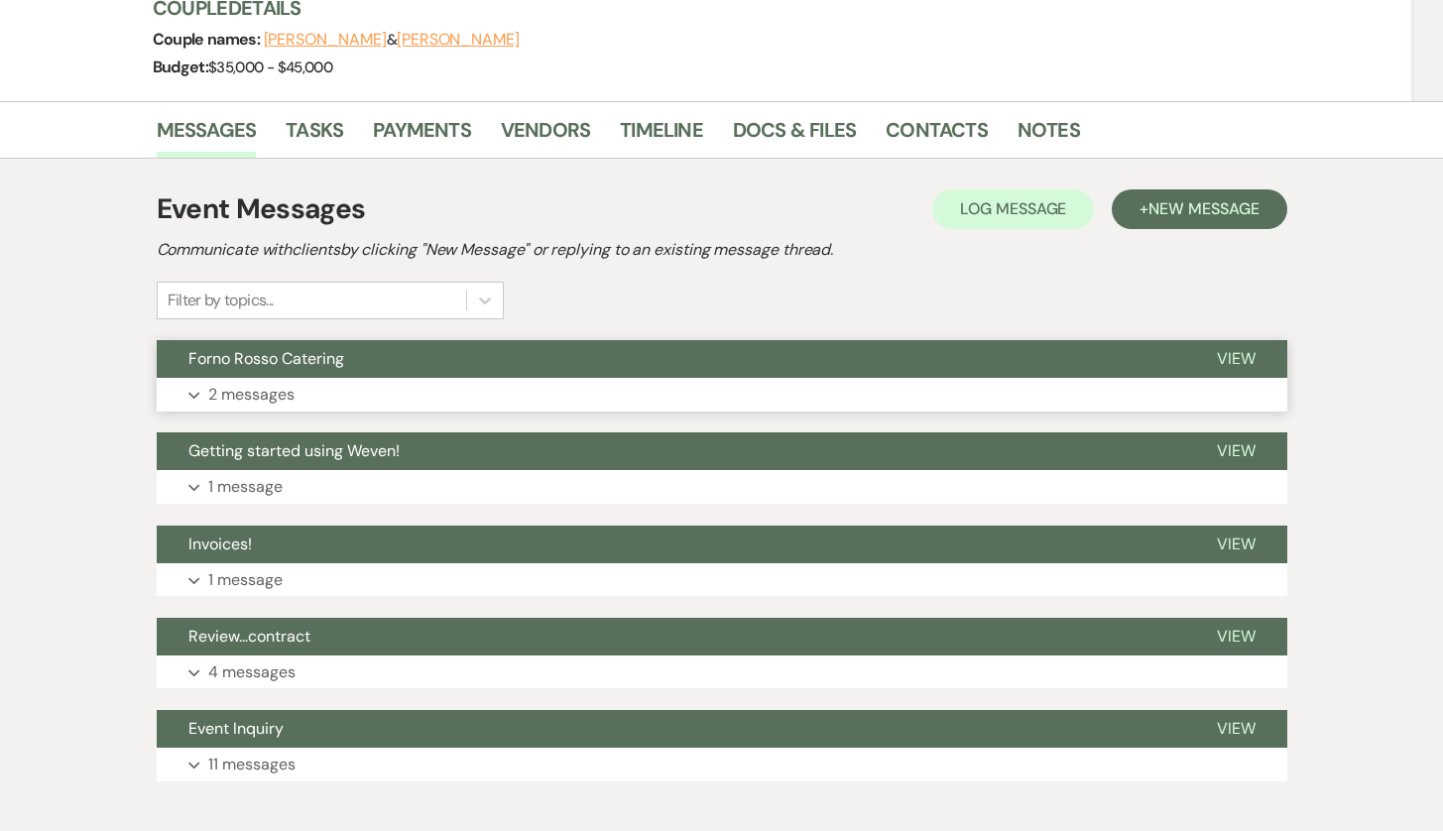
click at [445, 371] on button "Forno Rosso Catering" at bounding box center [671, 359] width 1028 height 38
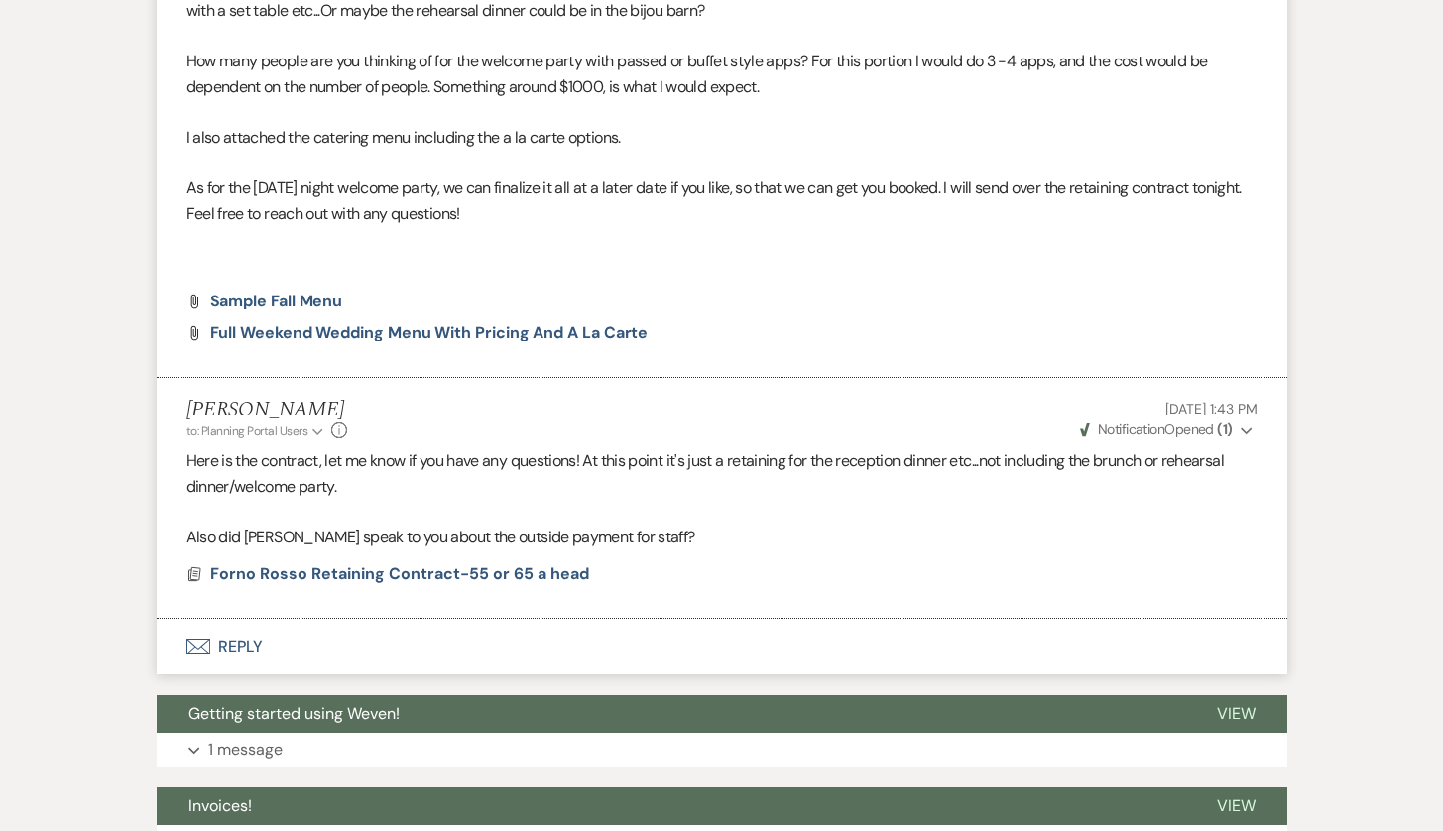
scroll to position [882, 0]
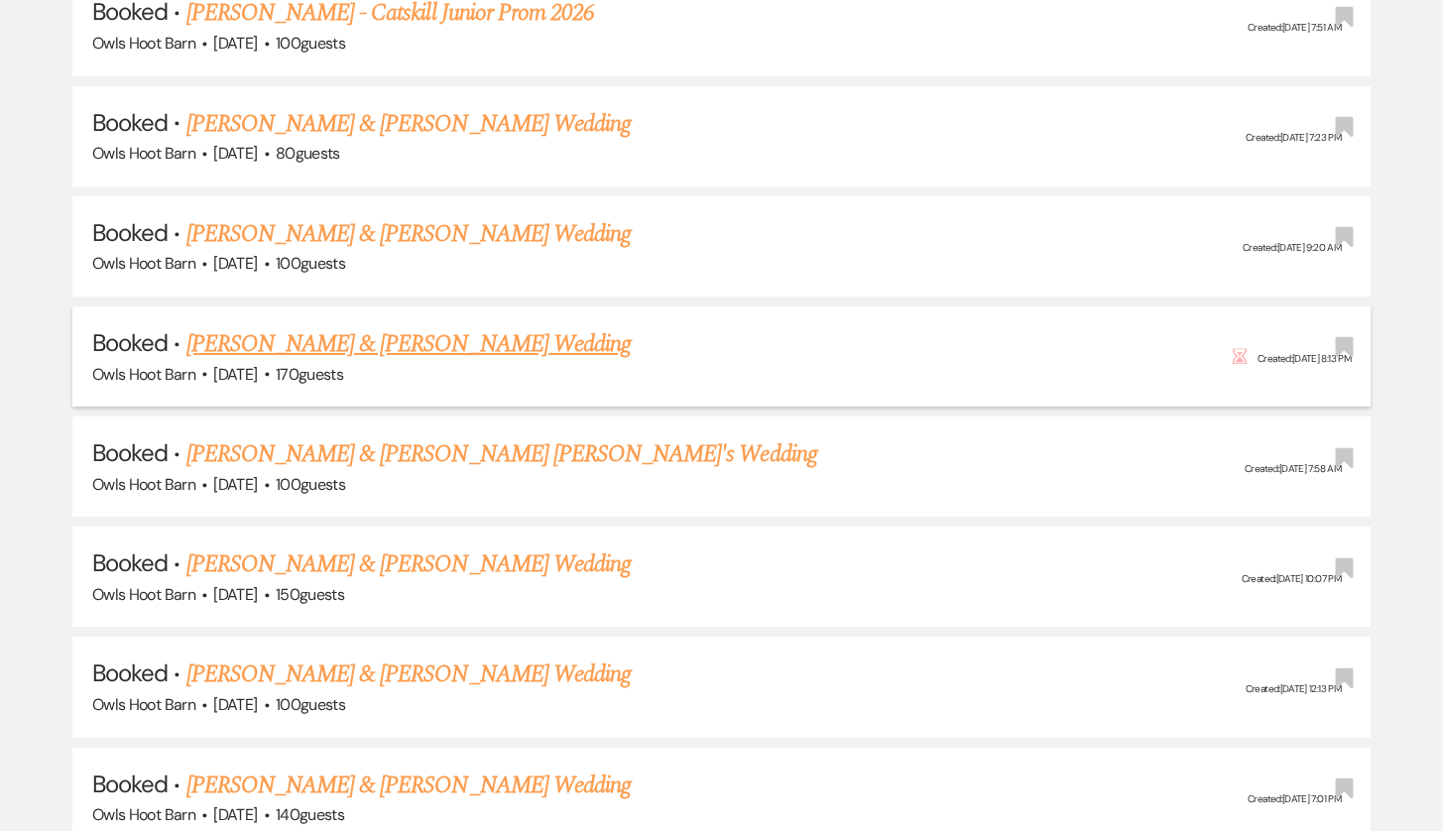
scroll to position [2018, 0]
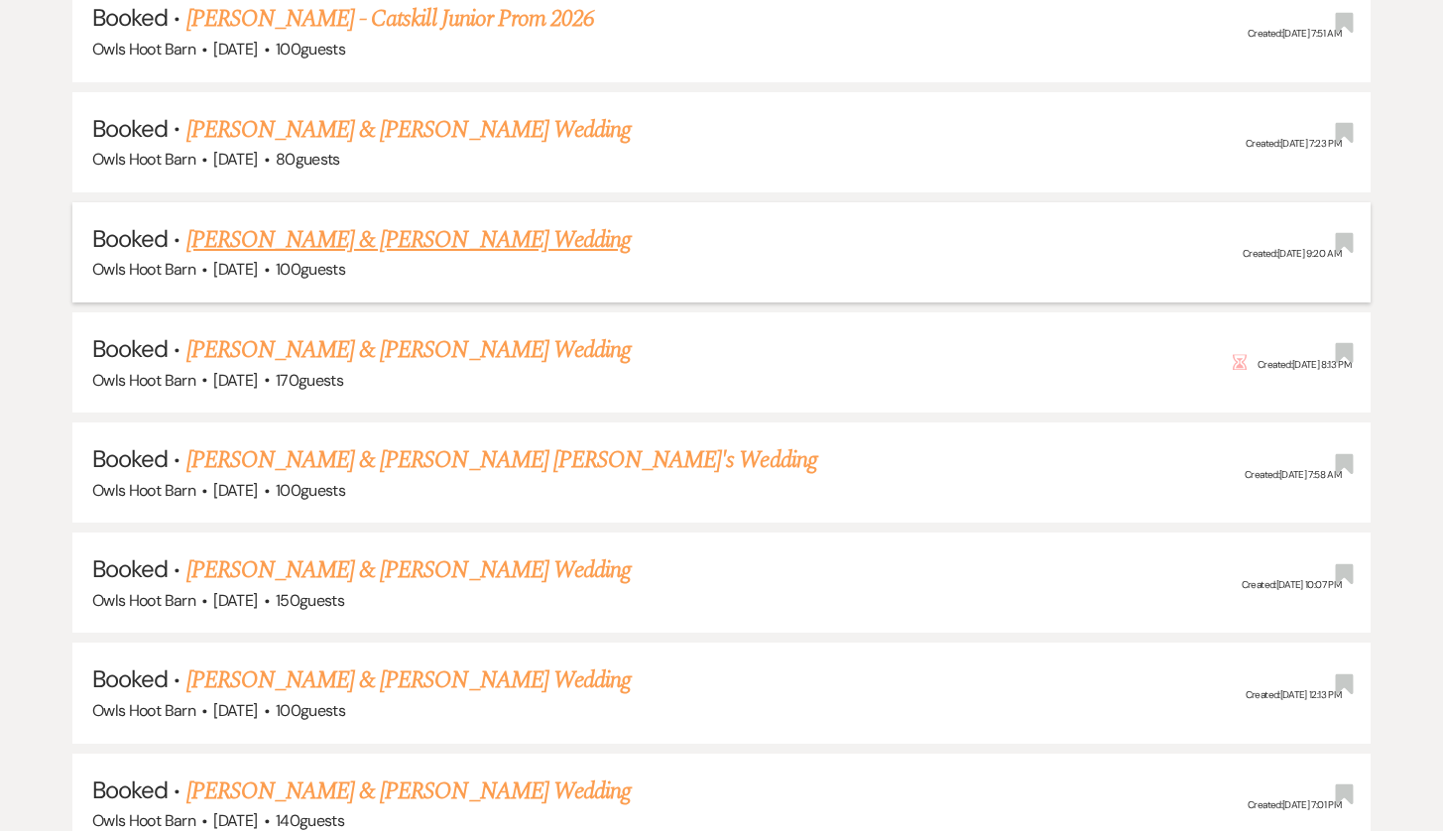
click at [488, 222] on link "[PERSON_NAME] & [PERSON_NAME] Wedding" at bounding box center [408, 240] width 444 height 36
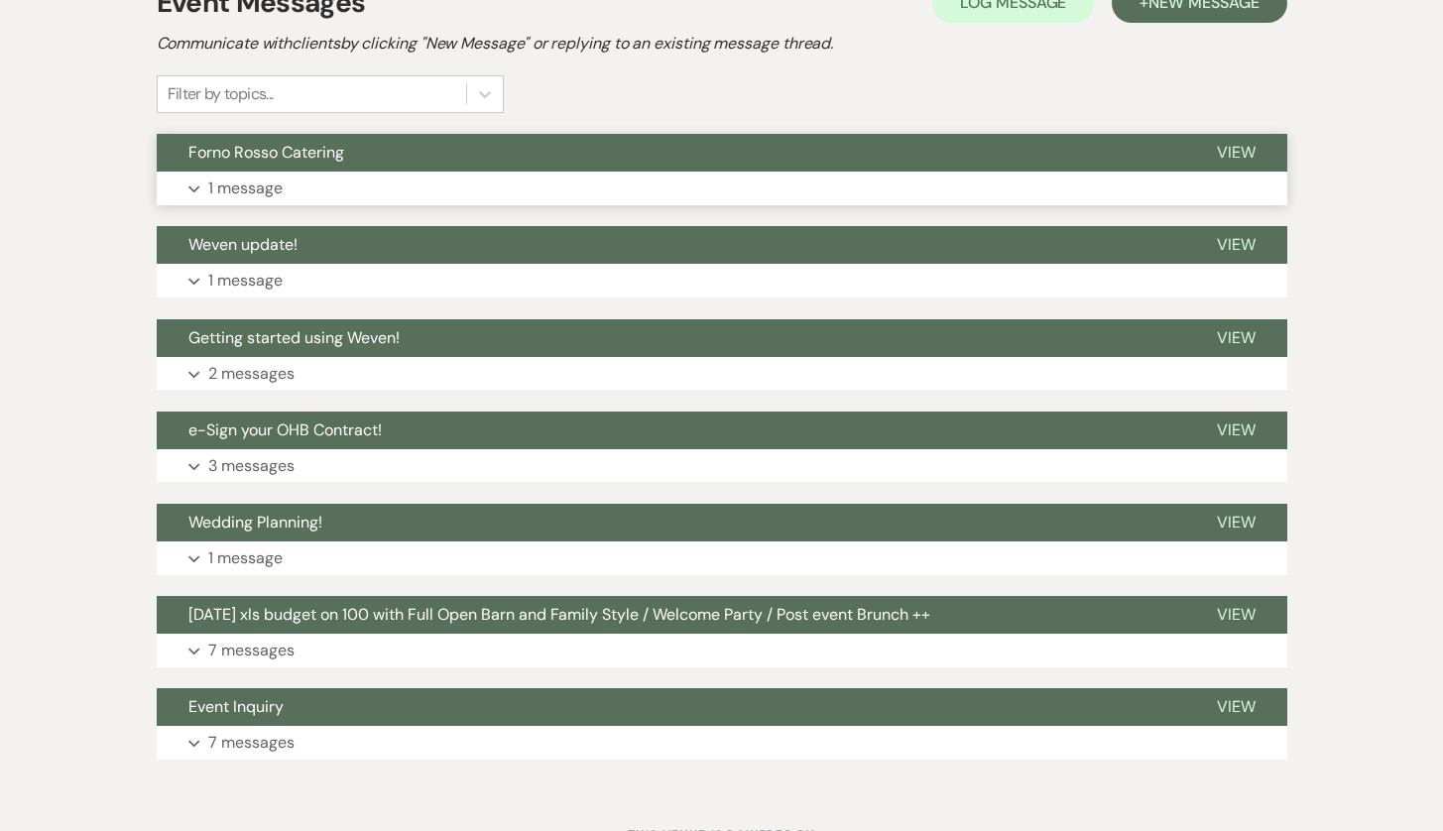
scroll to position [461, 0]
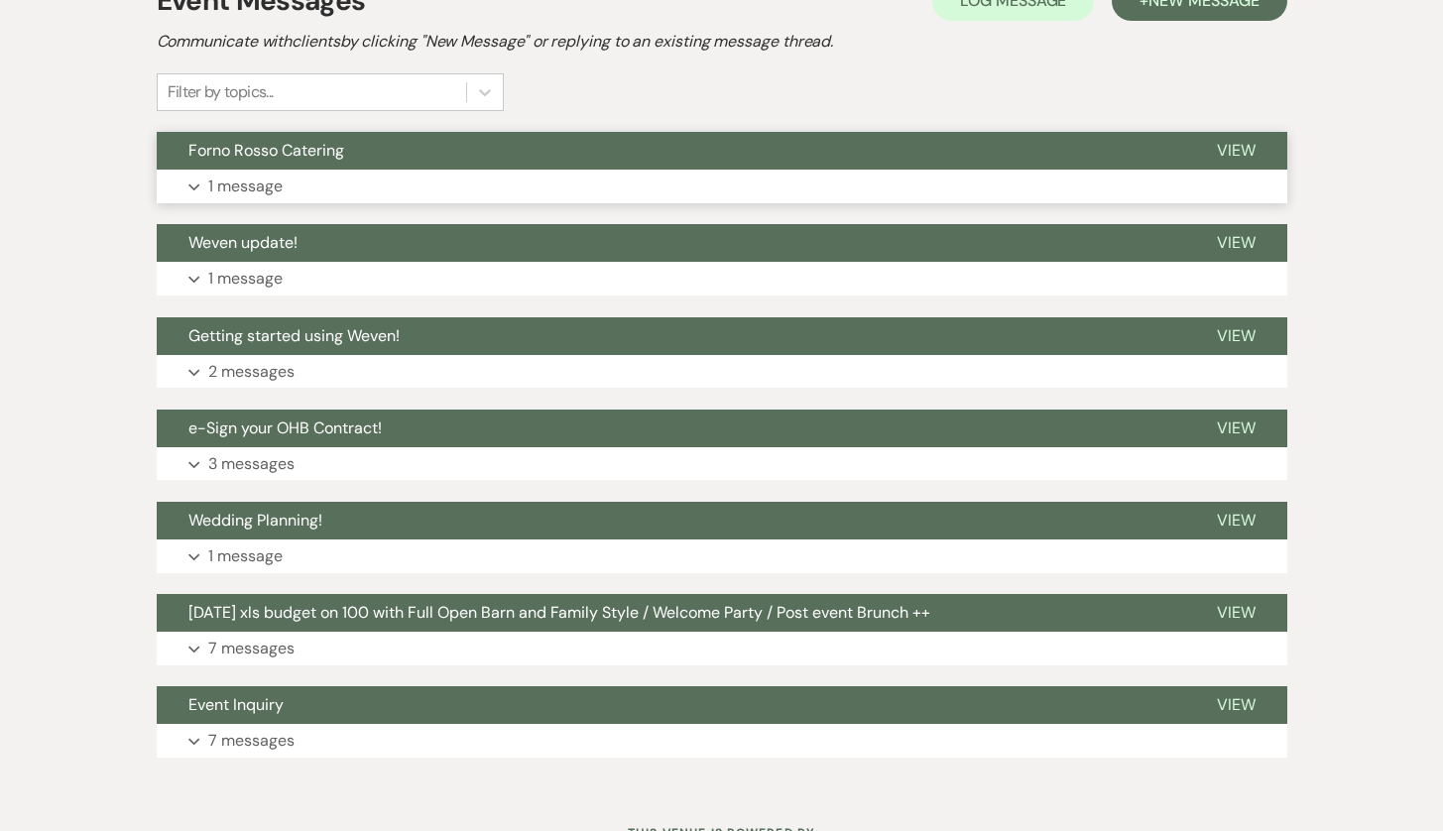
click at [517, 194] on button "Expand 1 message" at bounding box center [722, 187] width 1131 height 34
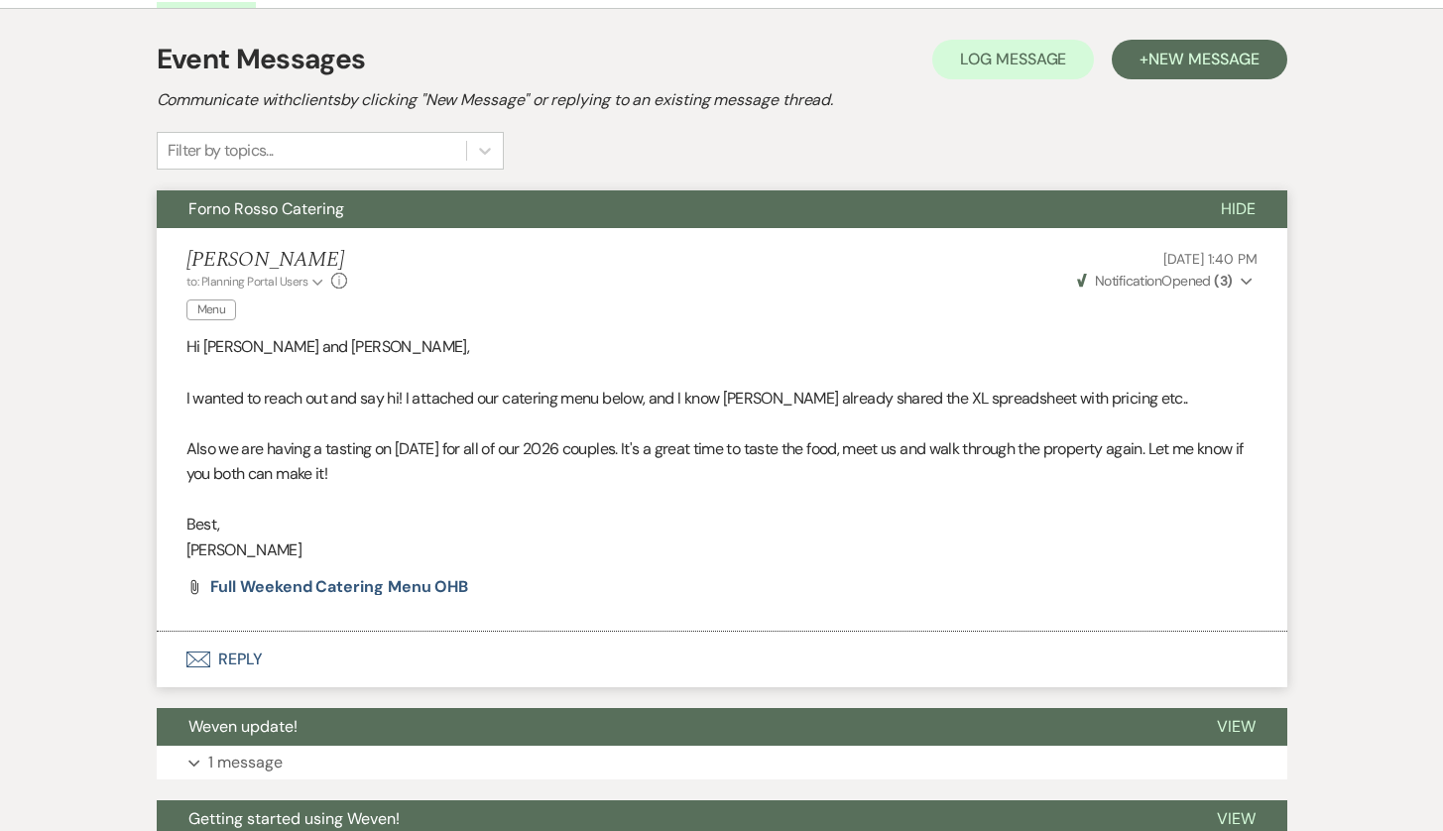
scroll to position [388, 0]
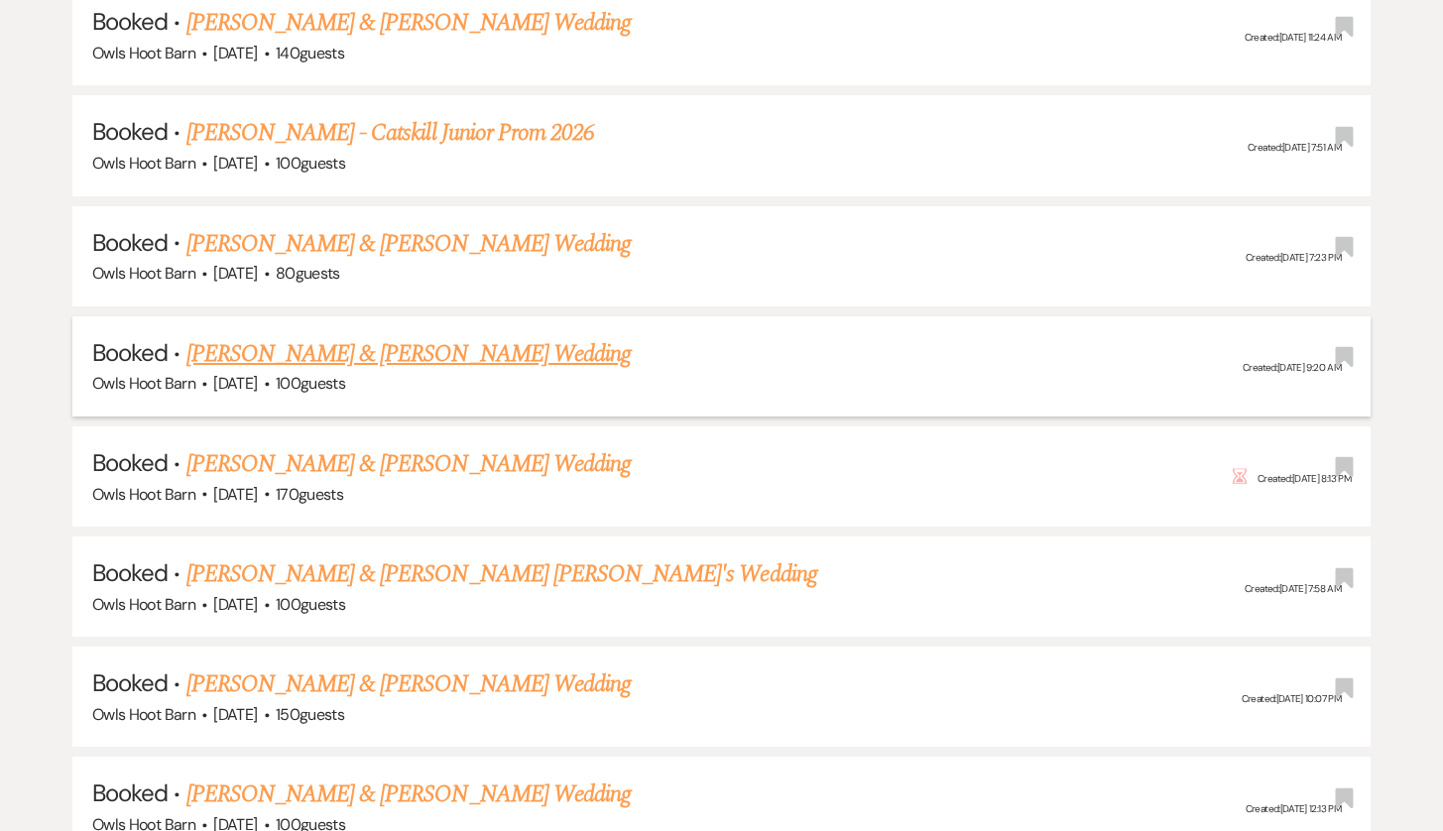
scroll to position [1901, 0]
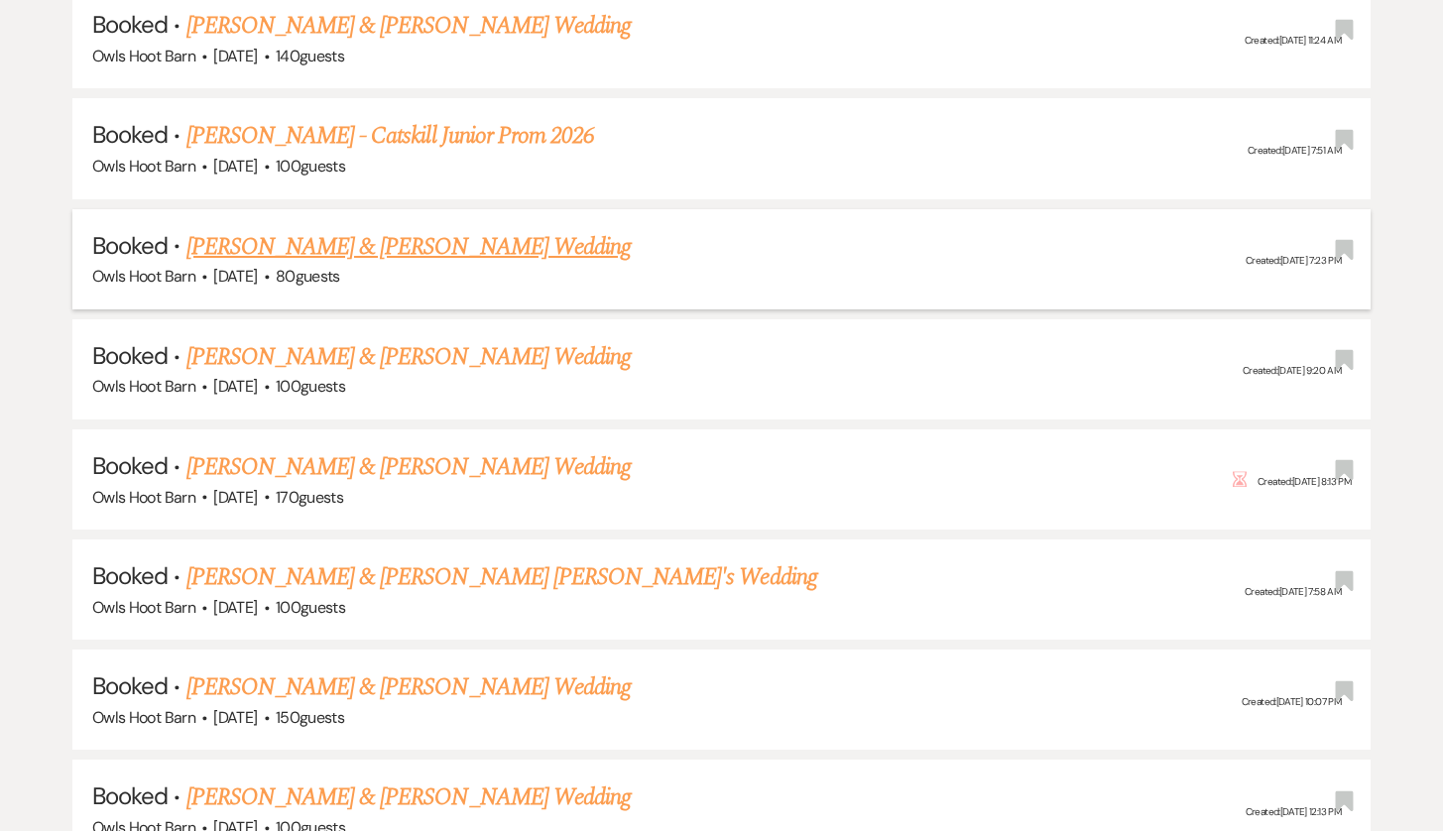
click at [399, 232] on link "[PERSON_NAME] & [PERSON_NAME] Wedding" at bounding box center [408, 247] width 444 height 36
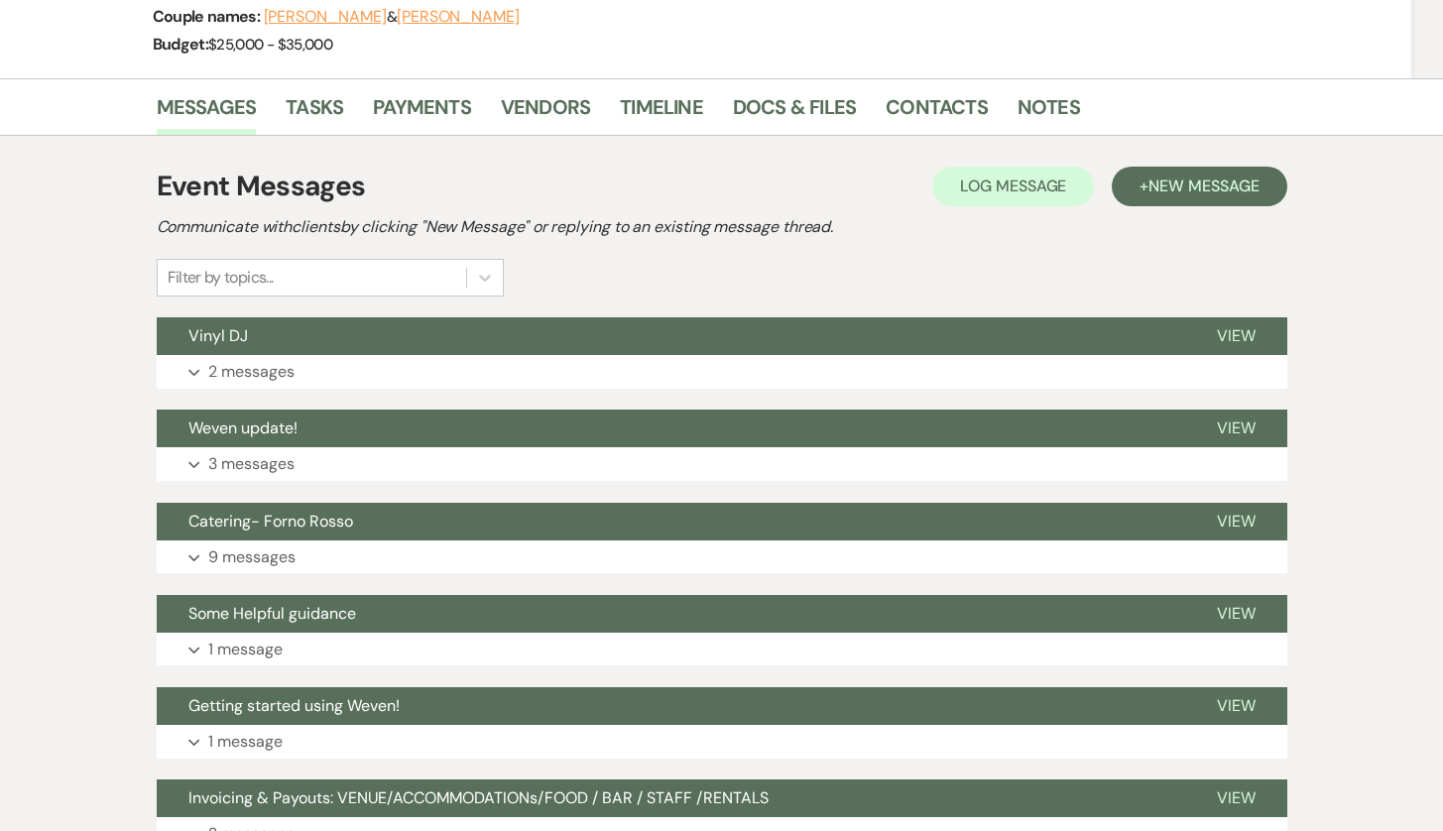
scroll to position [324, 0]
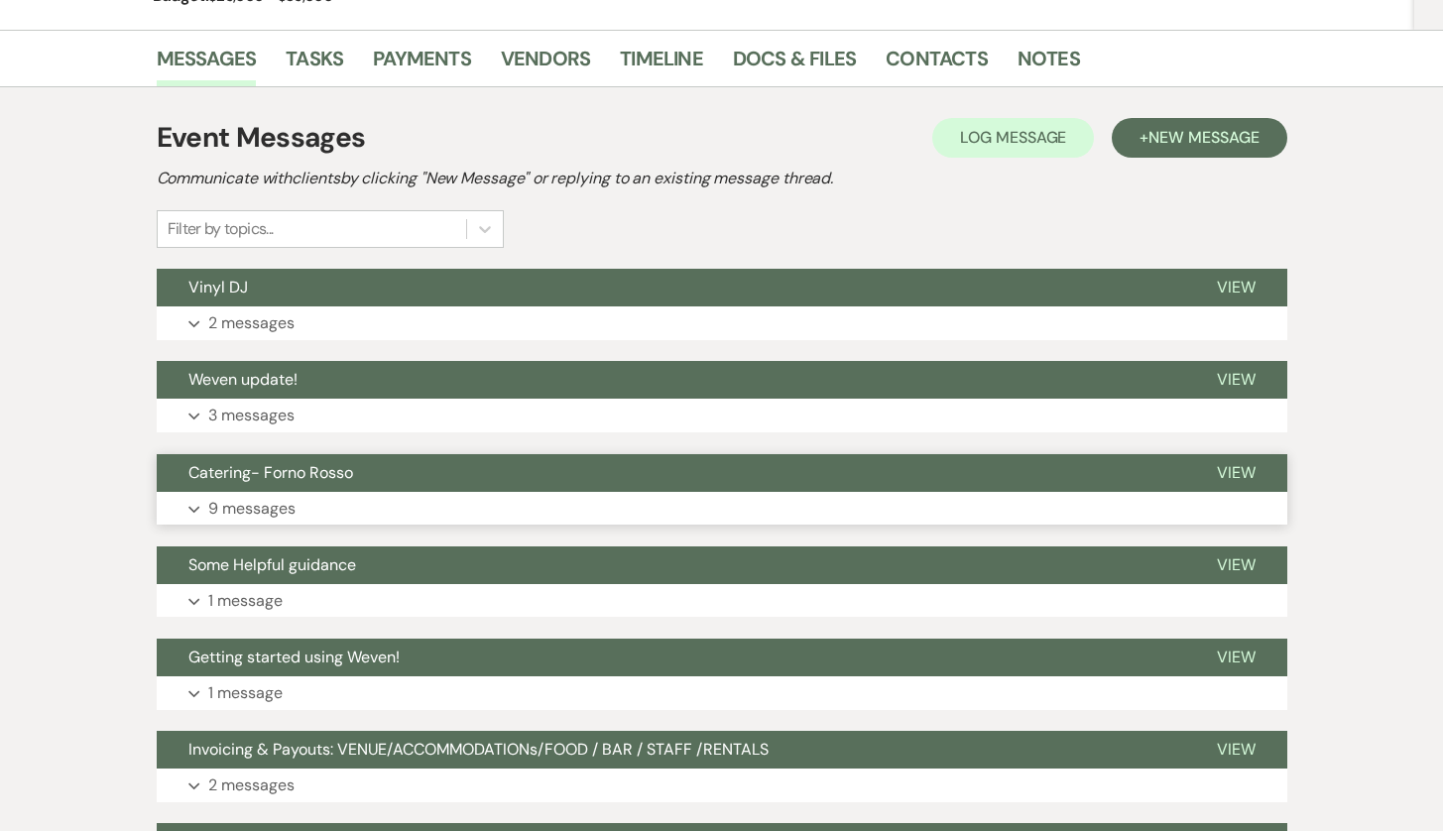
click at [400, 479] on button "Catering- Forno Rosso" at bounding box center [671, 473] width 1028 height 38
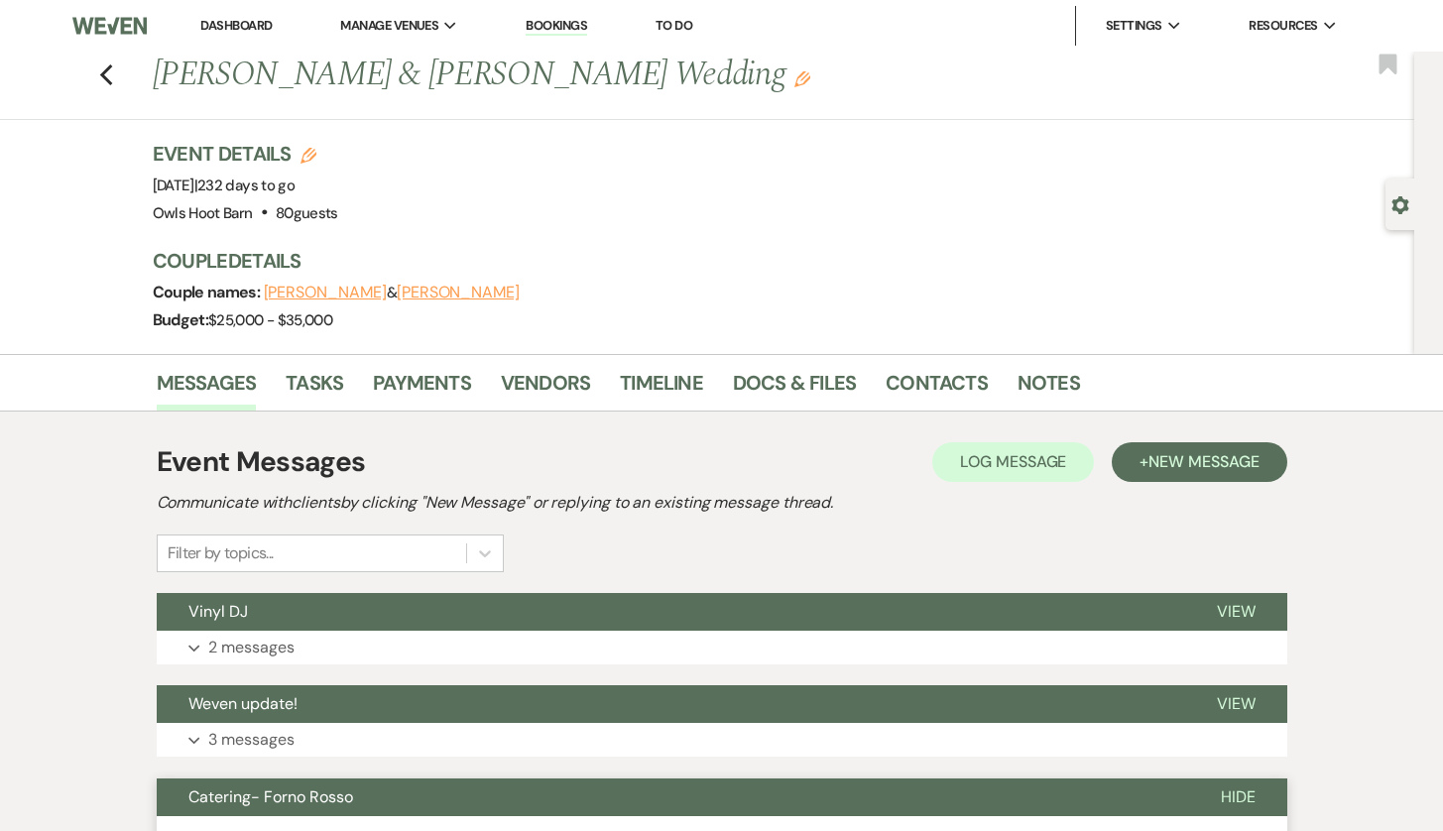
scroll to position [0, 0]
click at [110, 69] on icon "Previous" at bounding box center [106, 75] width 15 height 24
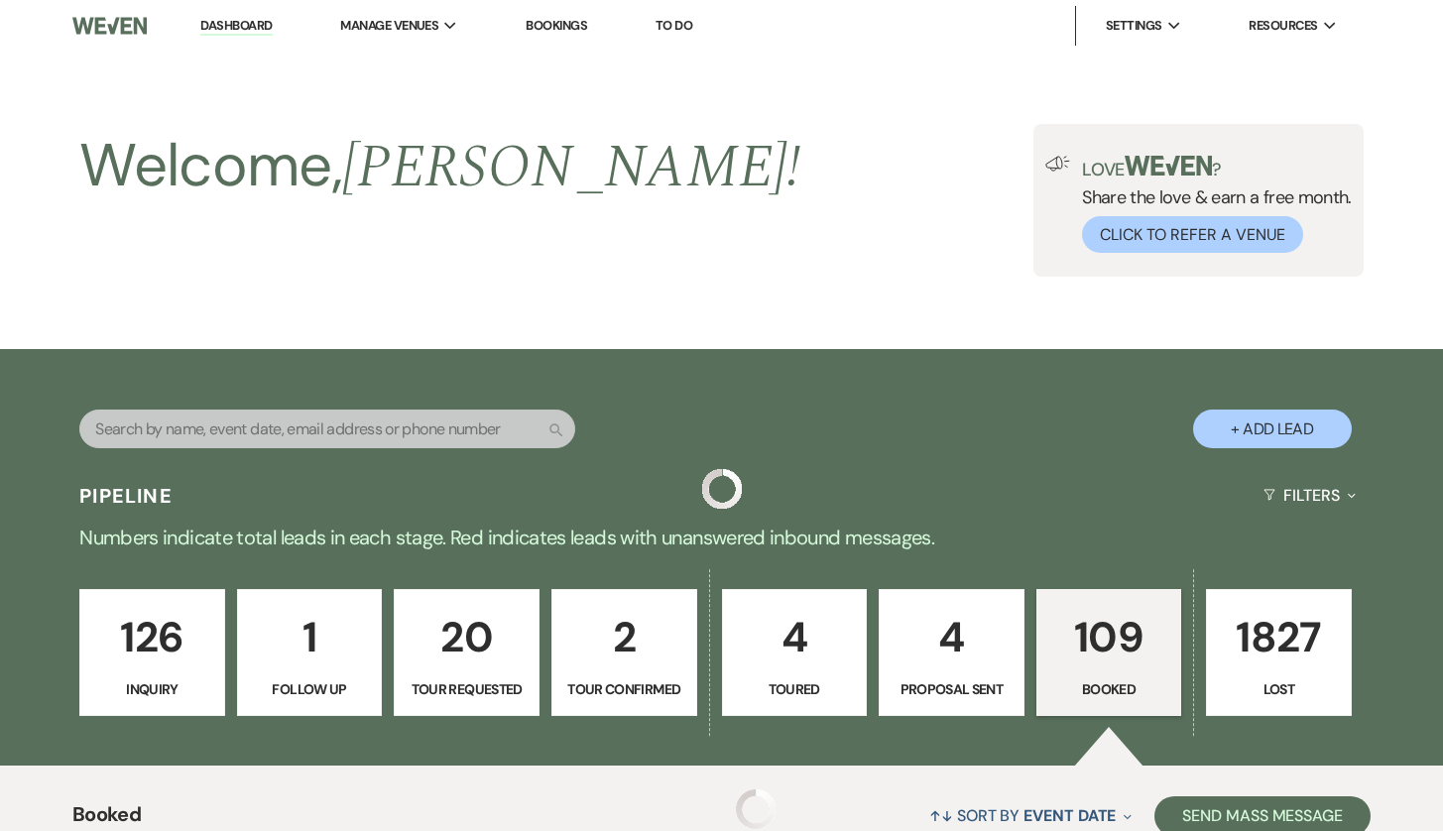
scroll to position [1901, 0]
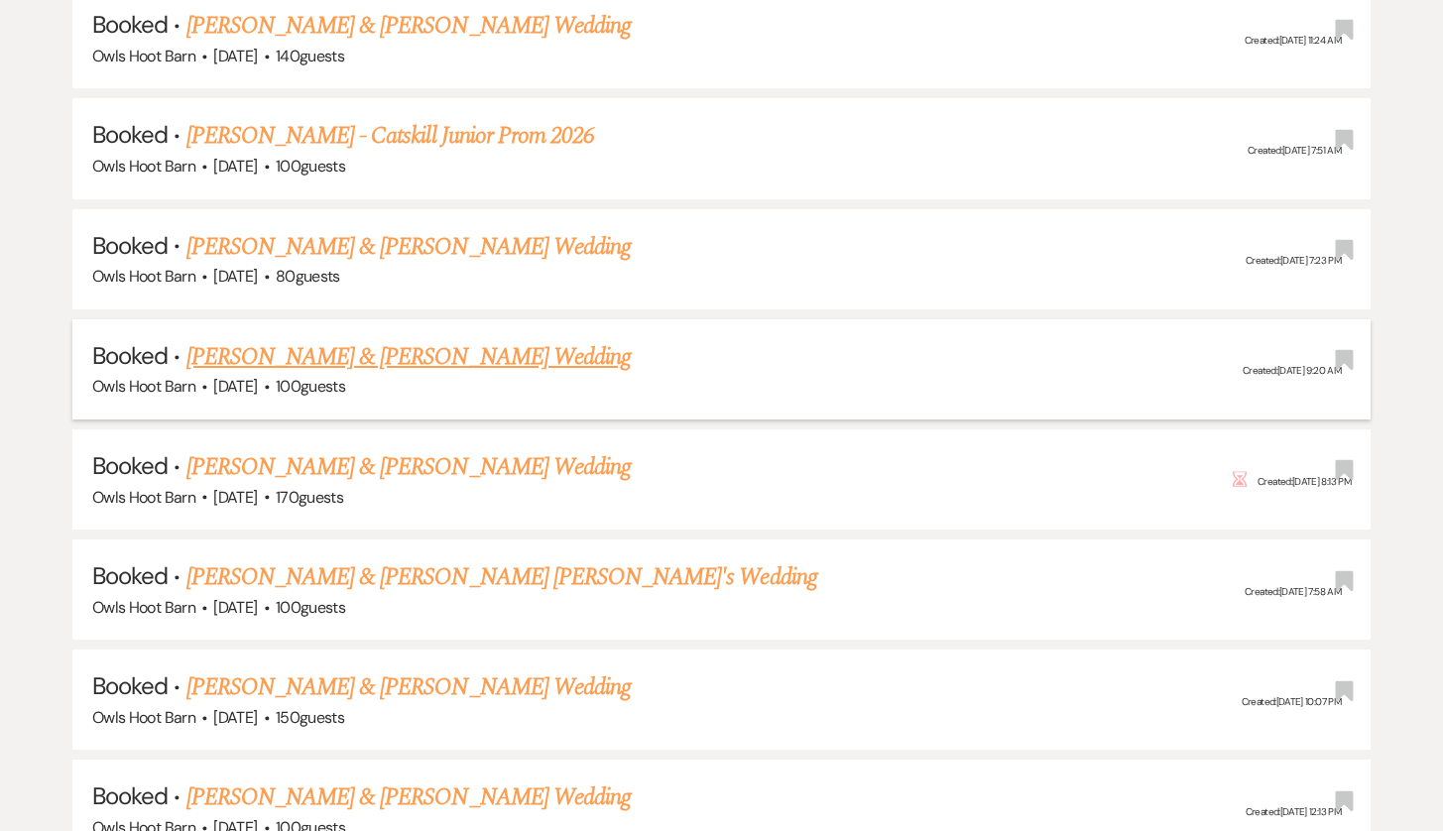
click at [432, 339] on link "[PERSON_NAME] & [PERSON_NAME] Wedding" at bounding box center [408, 357] width 444 height 36
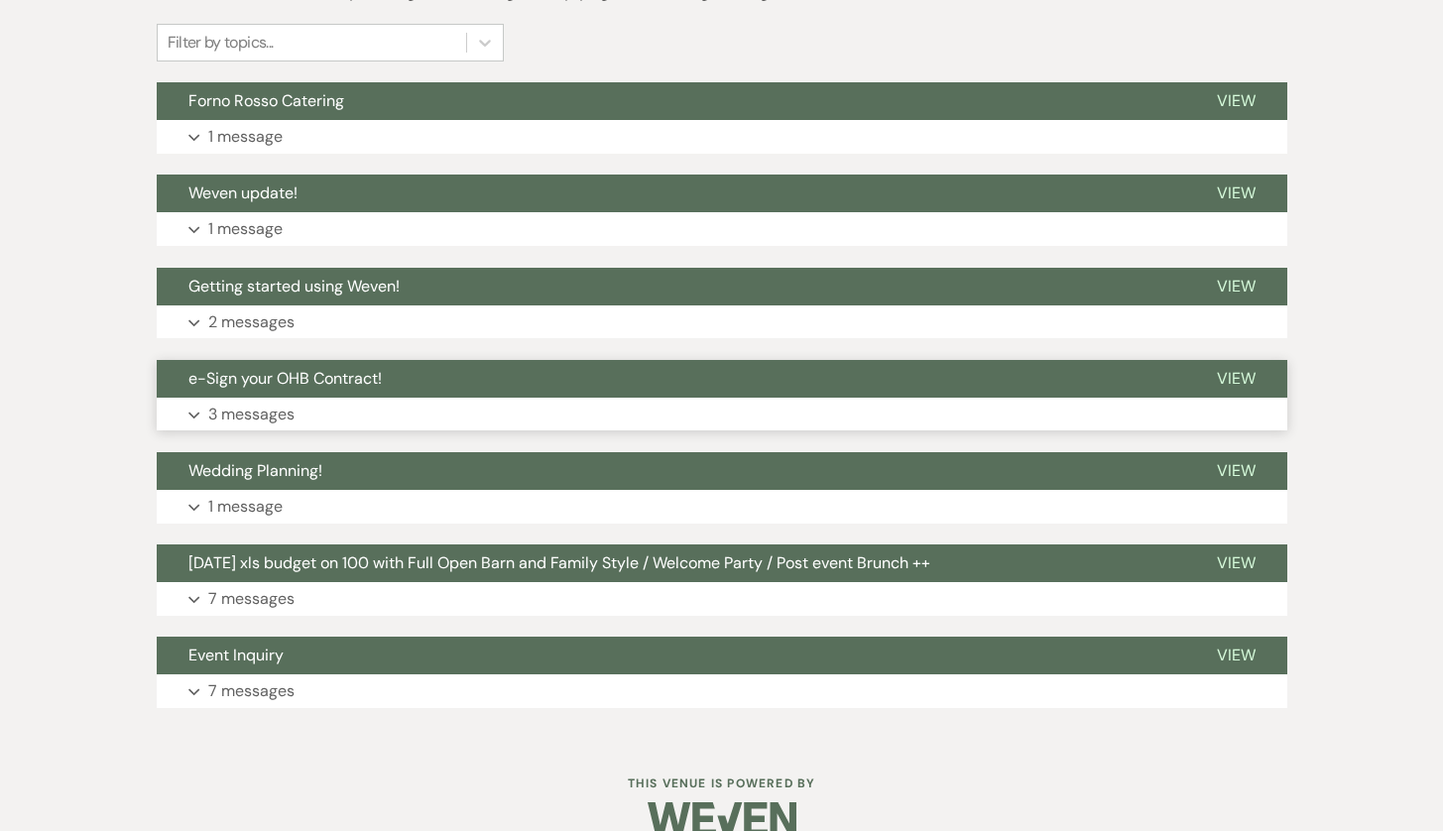
scroll to position [350, 0]
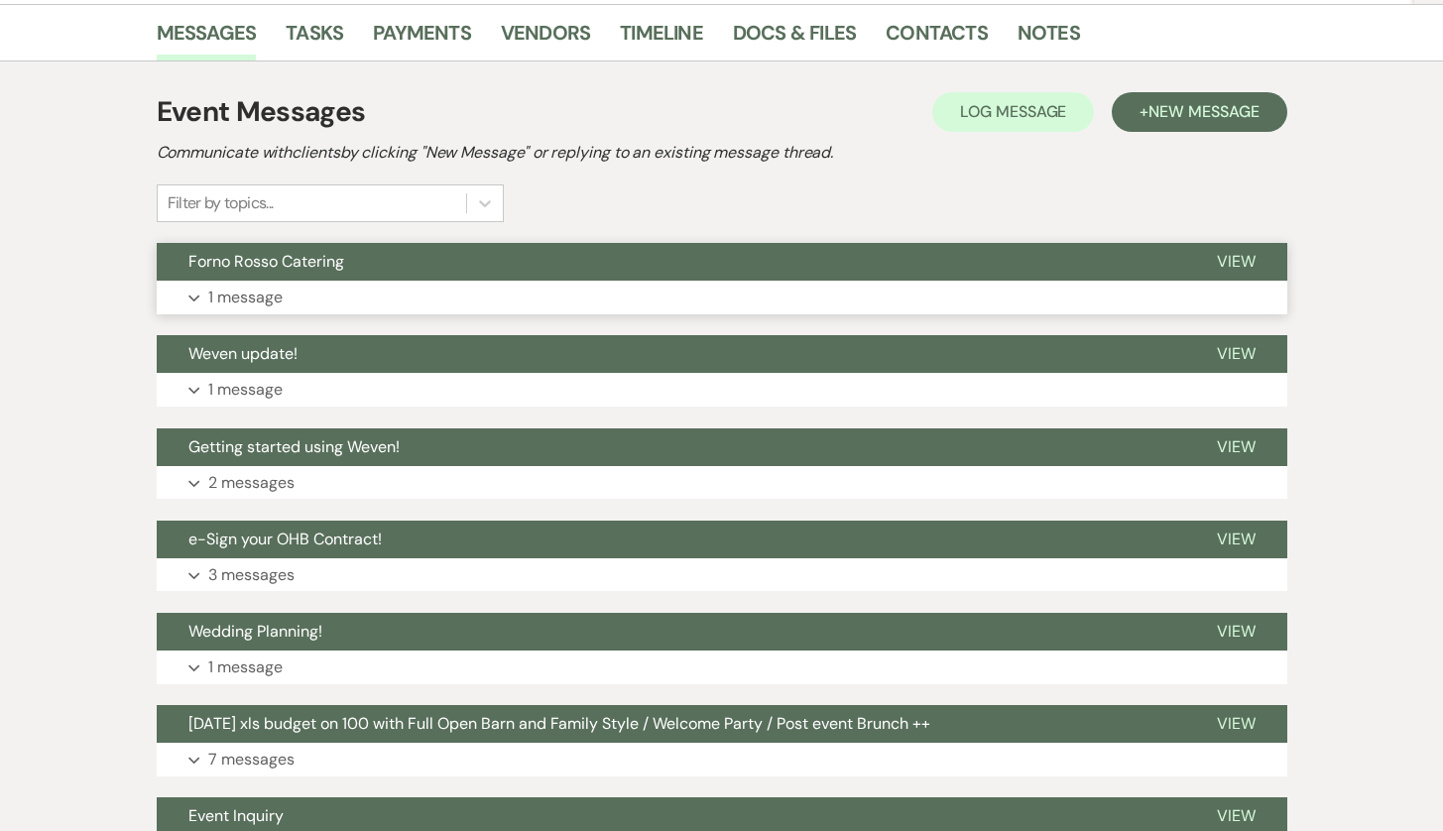
click at [409, 275] on button "Forno Rosso Catering" at bounding box center [671, 262] width 1028 height 38
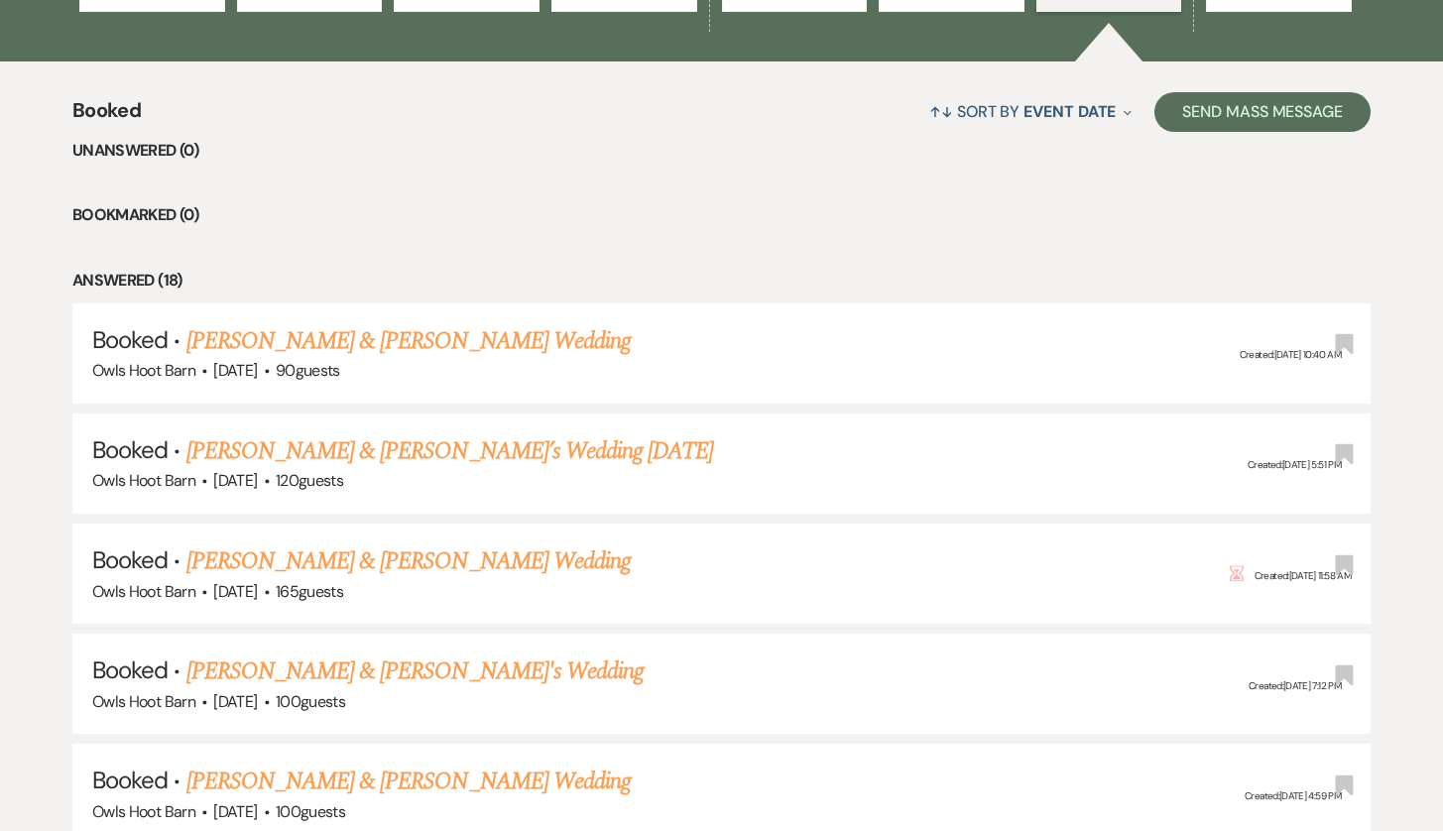
scroll to position [731, 0]
